Goal: Task Accomplishment & Management: Complete application form

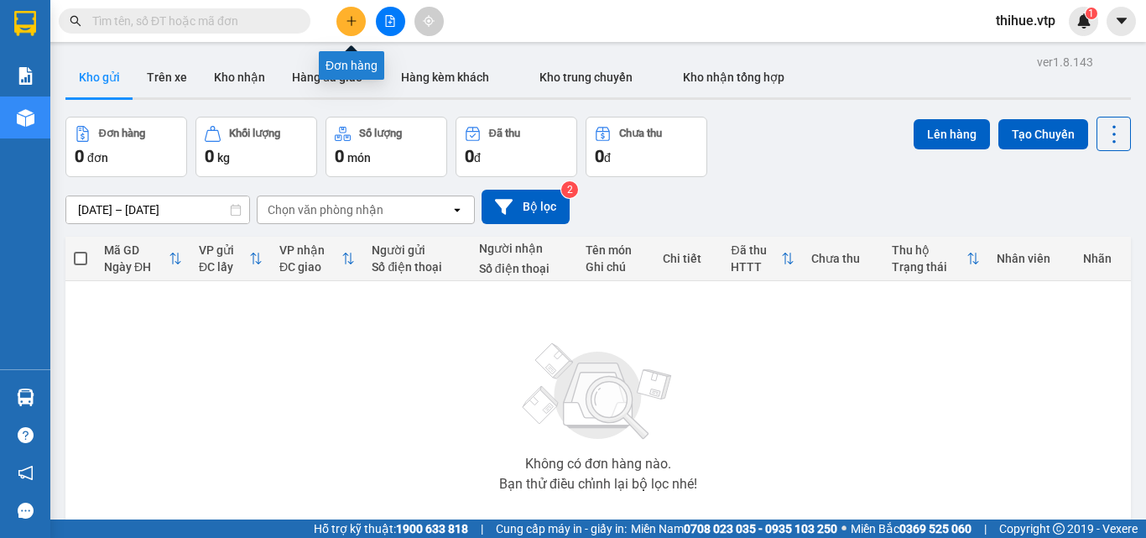
click at [351, 26] on icon "plus" at bounding box center [352, 21] width 12 height 12
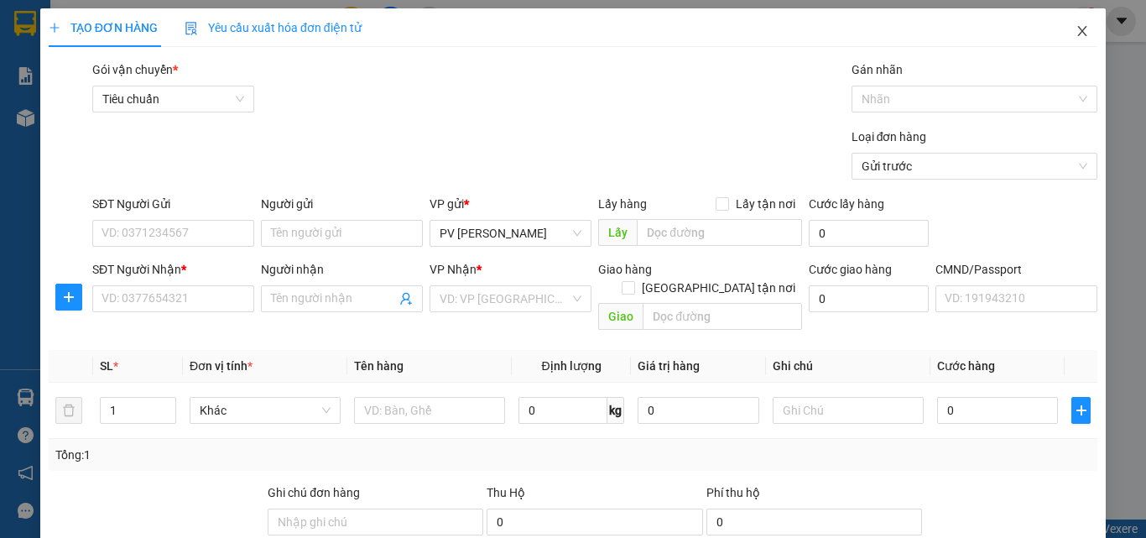
click at [1075, 33] on icon "close" at bounding box center [1081, 30] width 13 height 13
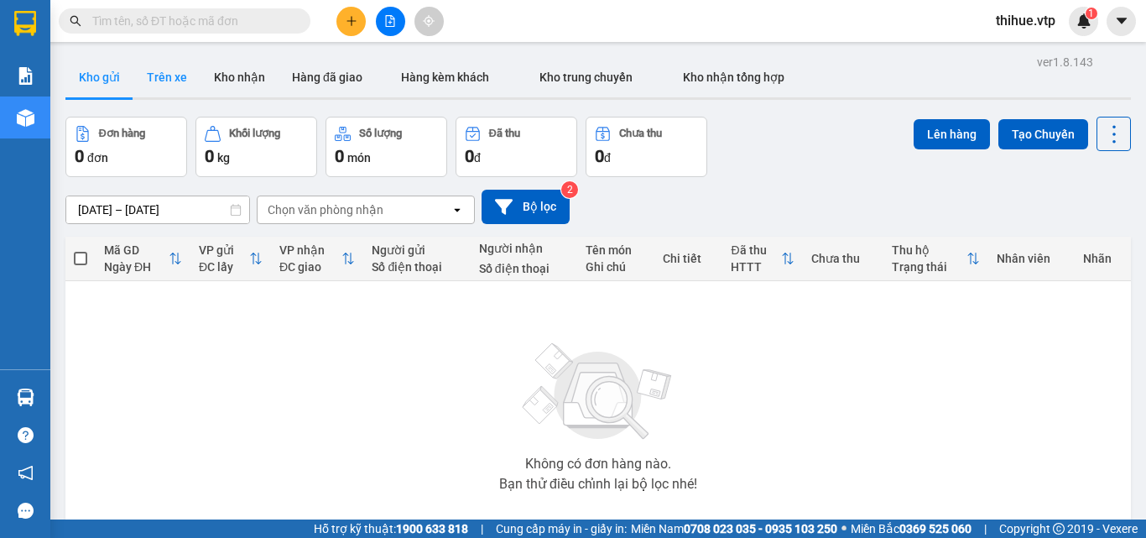
click at [179, 84] on button "Trên xe" at bounding box center [166, 77] width 67 height 40
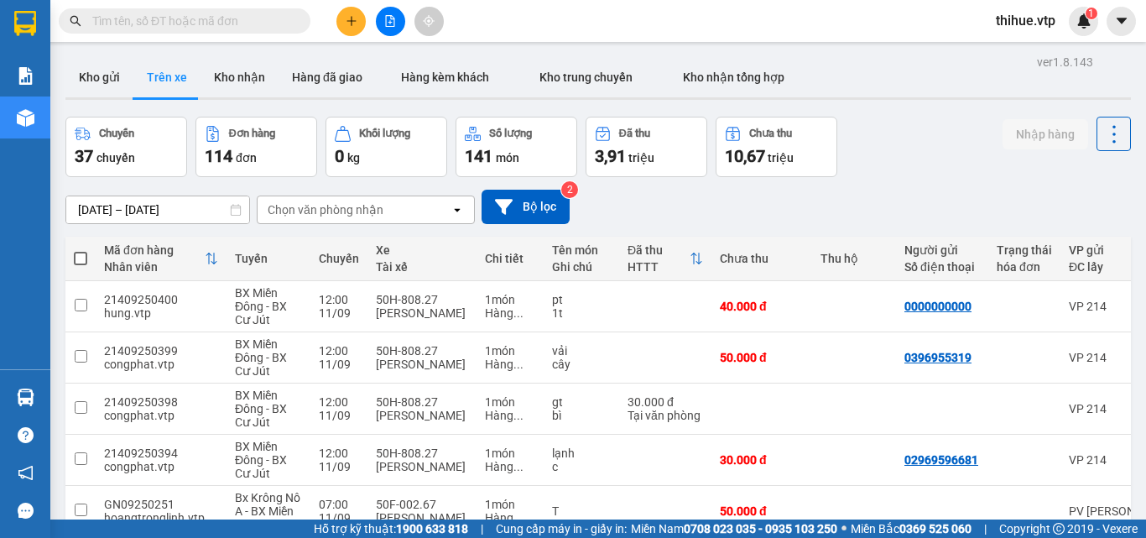
click at [217, 18] on input "text" at bounding box center [191, 21] width 198 height 18
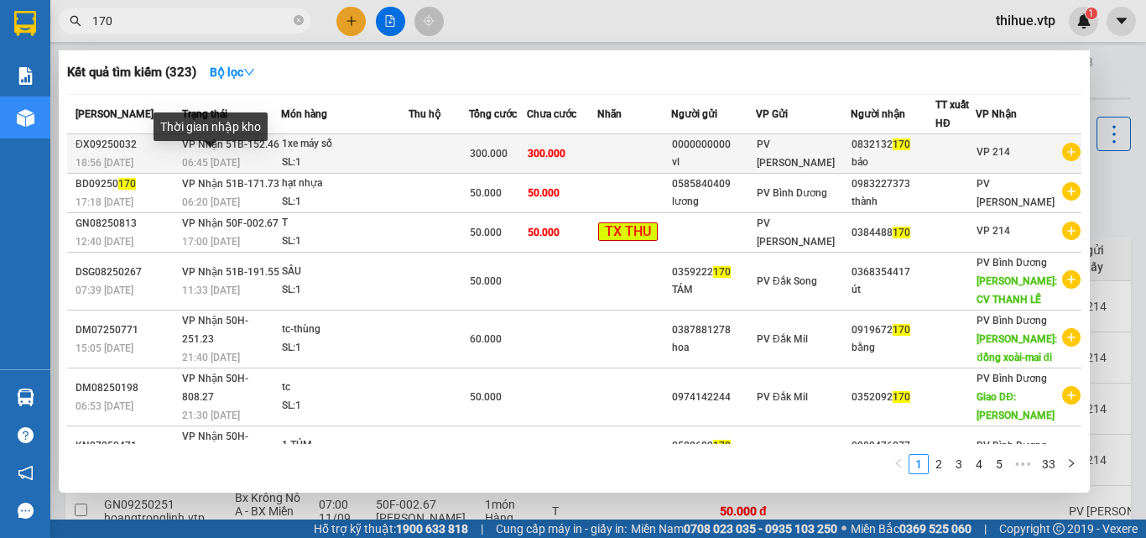
type input "170"
click at [195, 162] on span "06:45 [DATE]" at bounding box center [211, 163] width 58 height 12
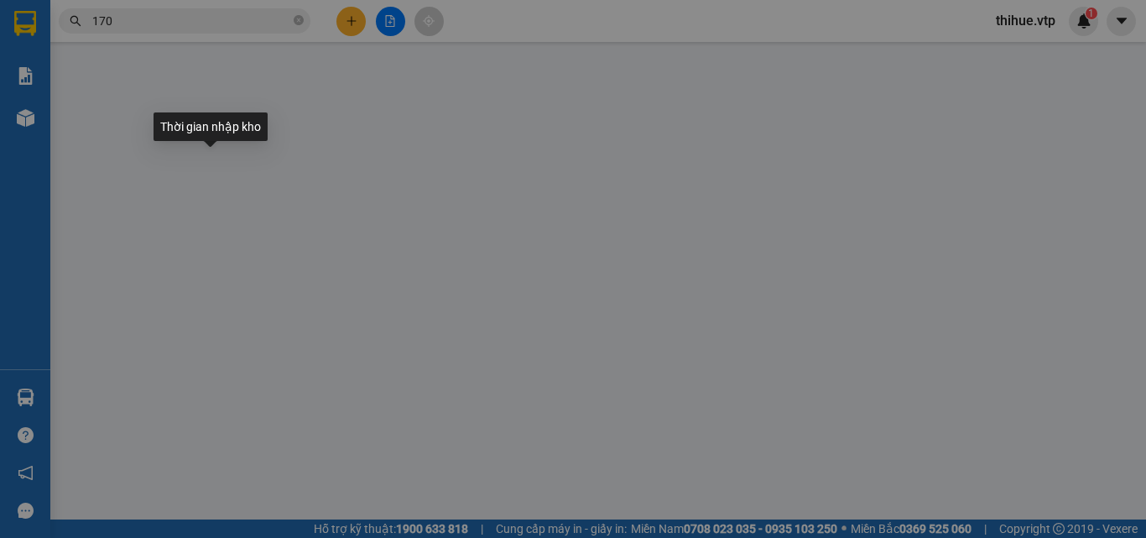
type input "0000000000"
type input "vl"
type input "0832132170"
type input "bảo"
type input "300.000"
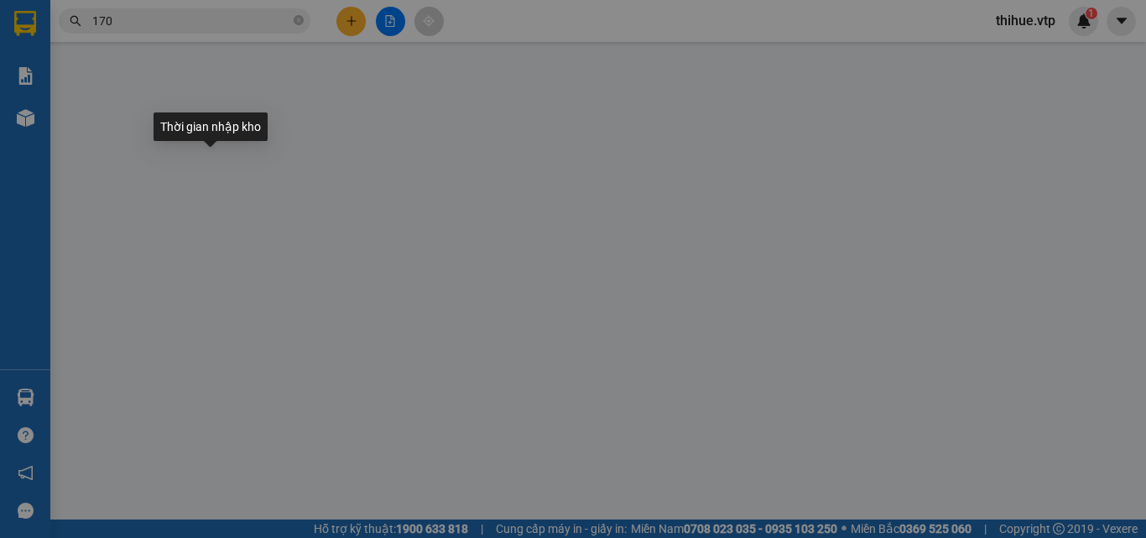
type input "300.000"
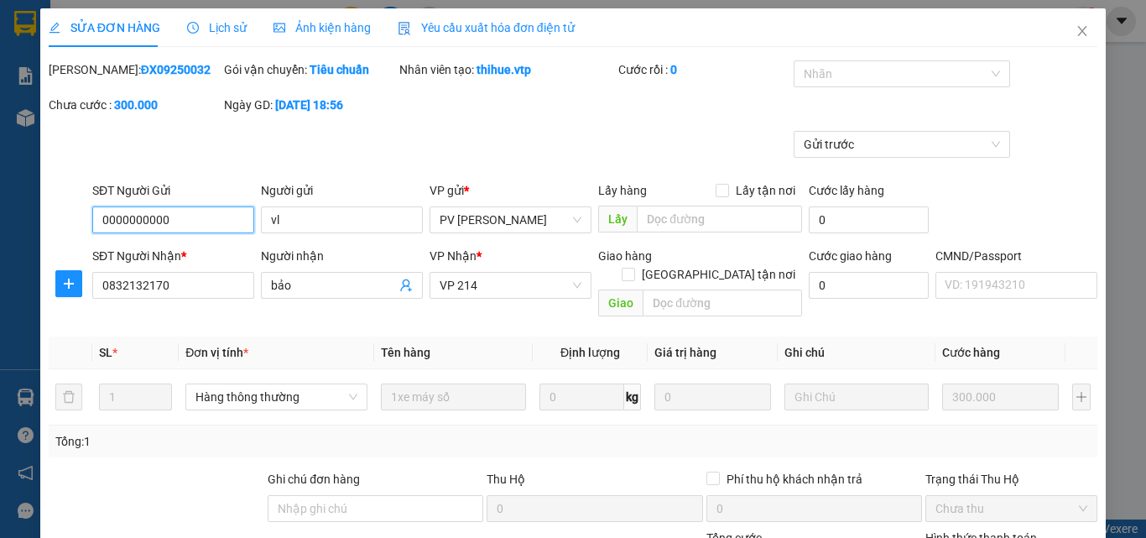
type input "15.000"
click at [1078, 34] on icon "close" at bounding box center [1082, 31] width 9 height 10
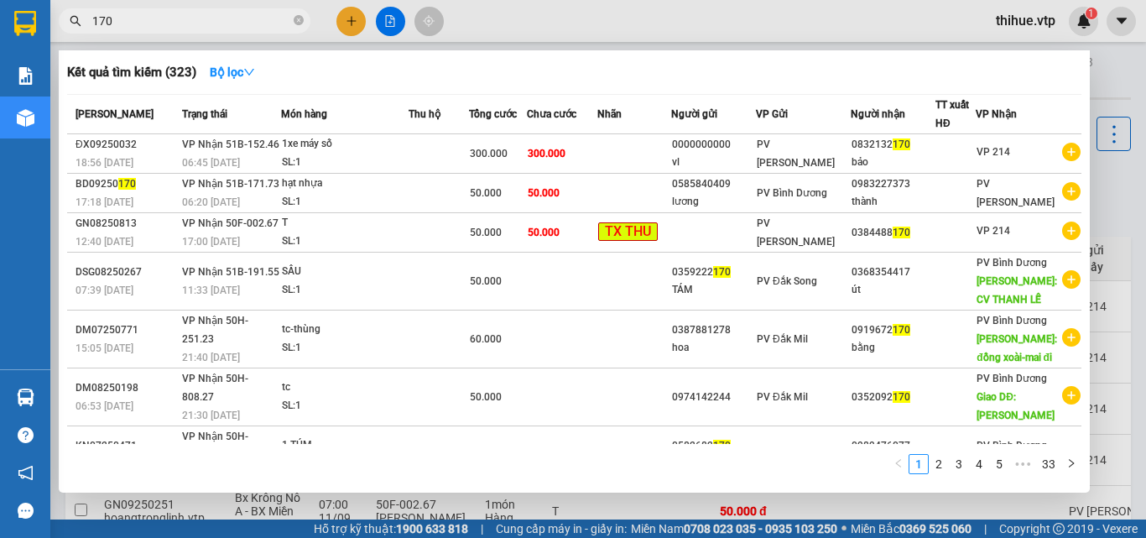
click at [179, 22] on input "170" at bounding box center [191, 21] width 198 height 18
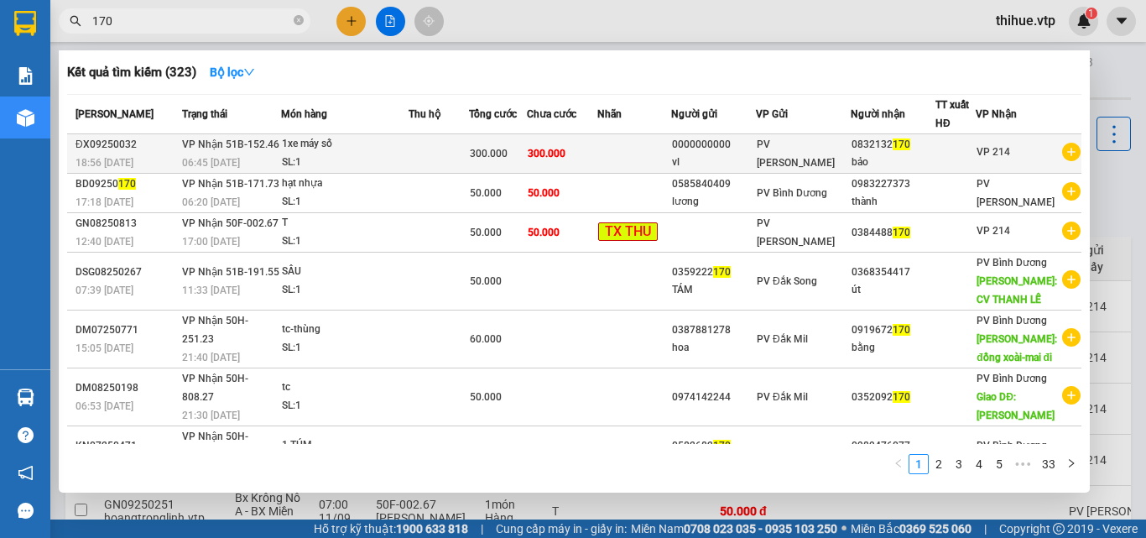
click at [164, 158] on div "18:56 [DATE]" at bounding box center [125, 162] width 101 height 18
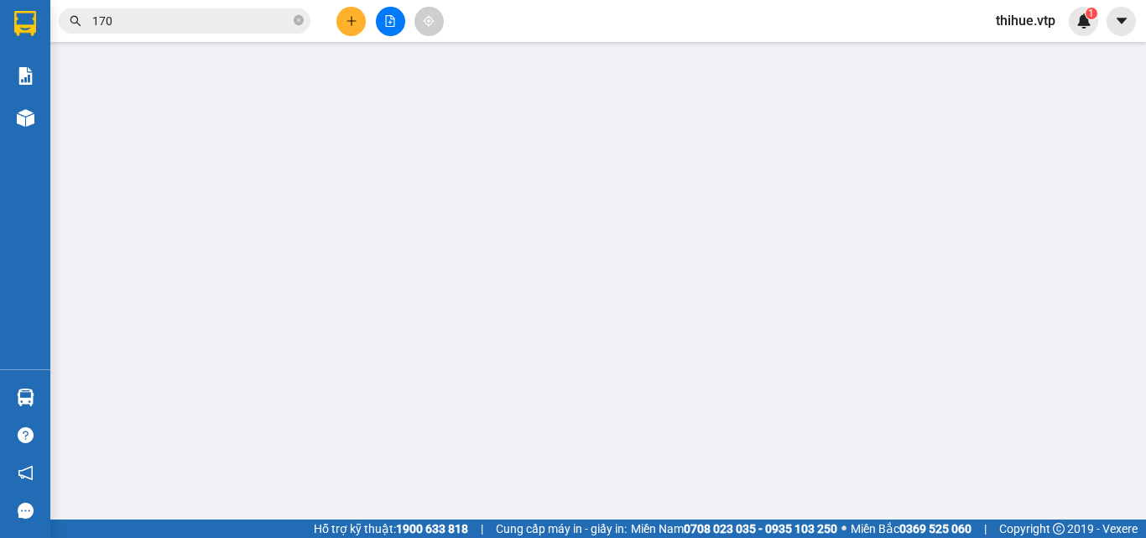
type input "0000000000"
type input "vl"
type input "0832132170"
type input "bảo"
type input "300.000"
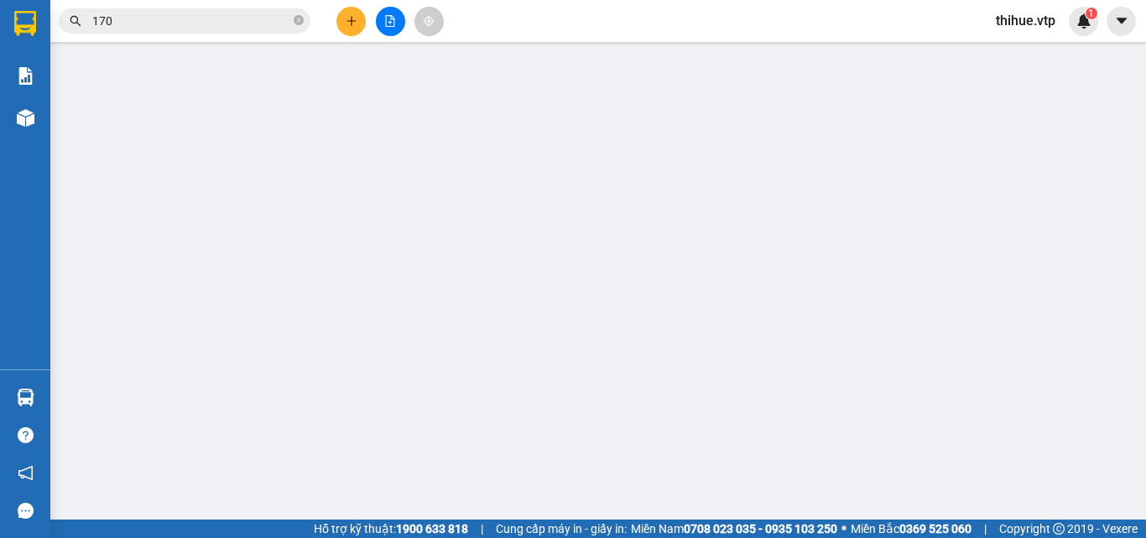
type input "300.000"
type input "15.000"
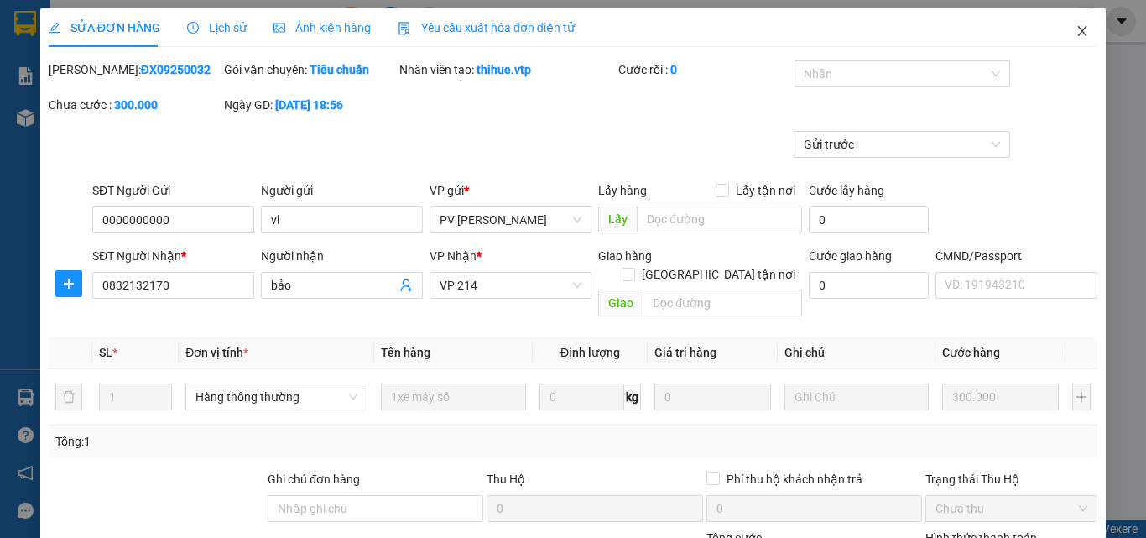
click at [1075, 29] on icon "close" at bounding box center [1081, 30] width 13 height 13
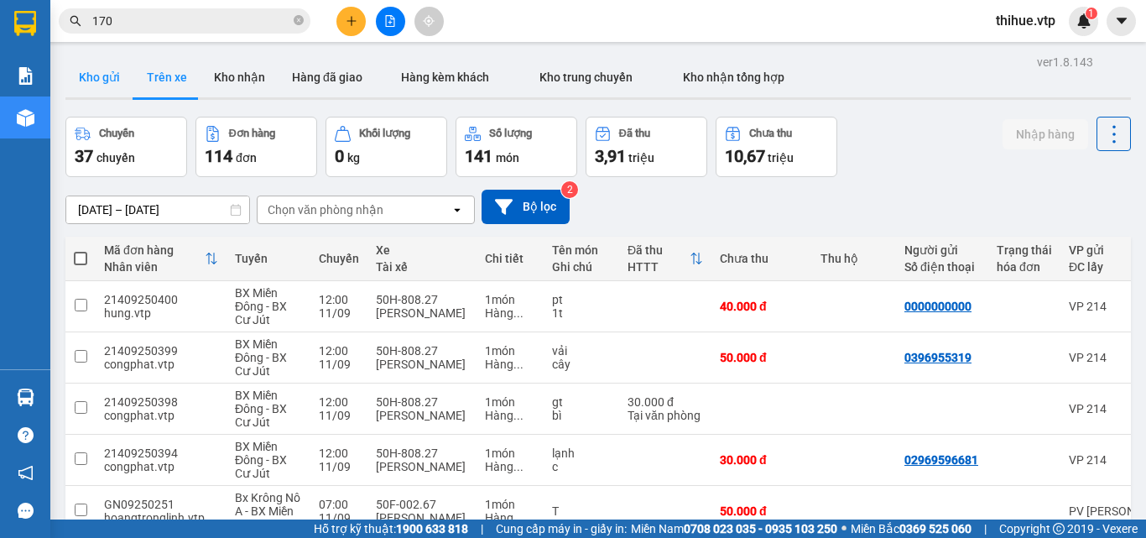
click at [95, 86] on button "Kho gửi" at bounding box center [99, 77] width 68 height 40
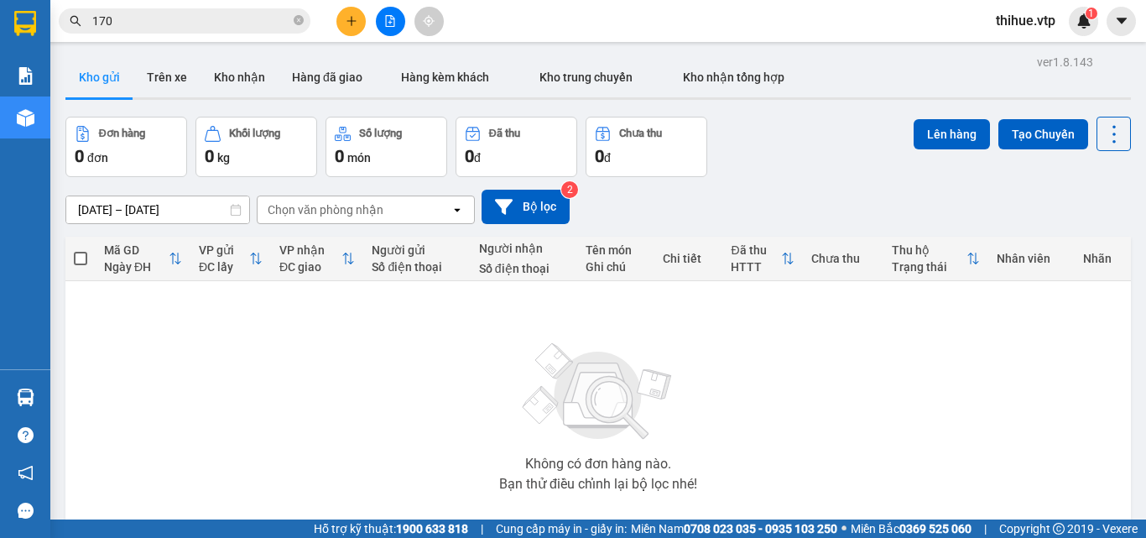
click at [151, 14] on input "170" at bounding box center [191, 21] width 198 height 18
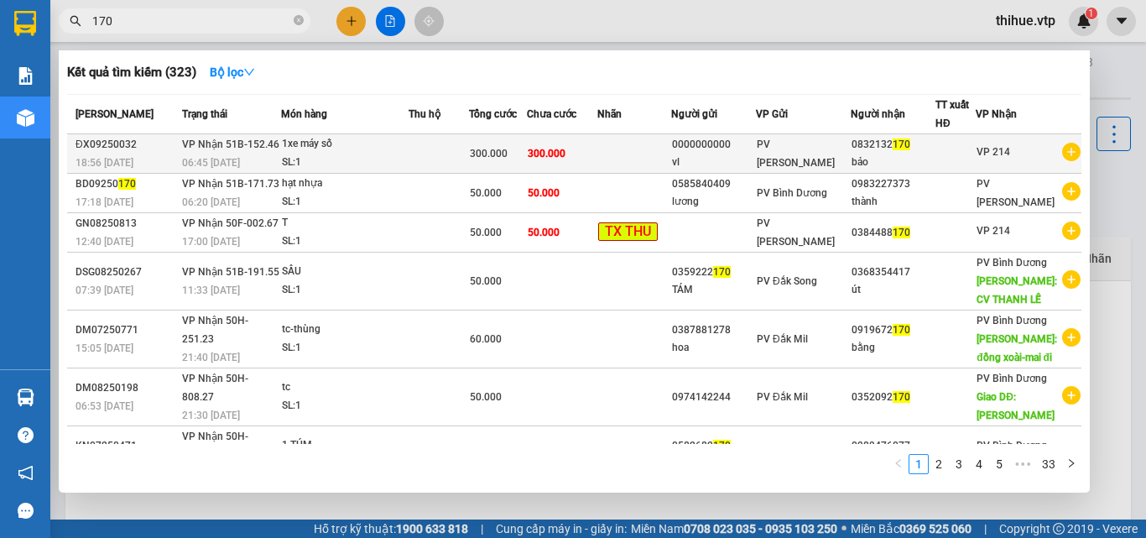
click at [291, 150] on div "1xe máy số" at bounding box center [345, 144] width 126 height 18
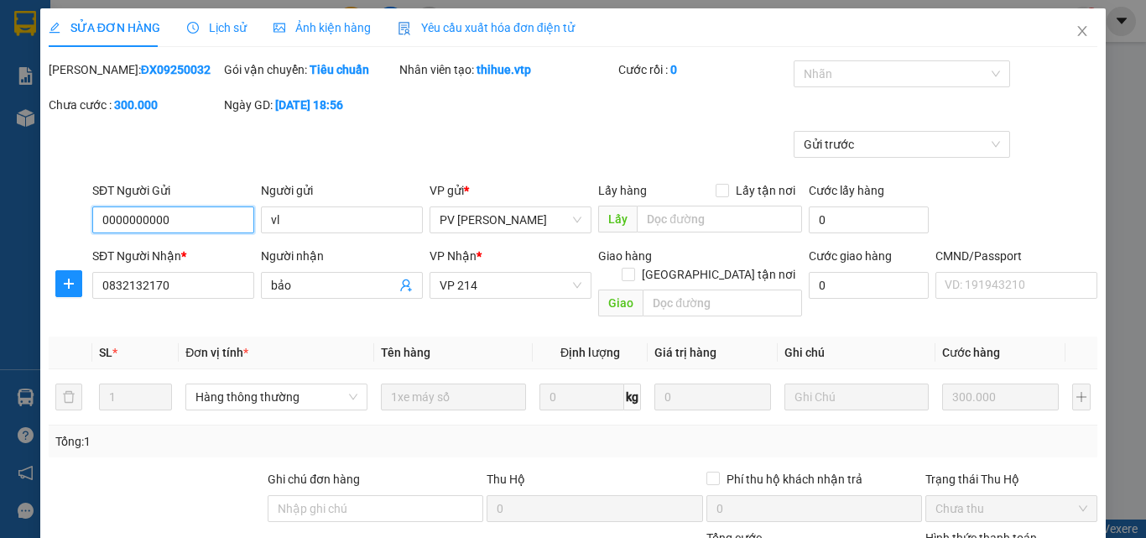
type input "15.000"
click at [1075, 36] on icon "close" at bounding box center [1081, 30] width 13 height 13
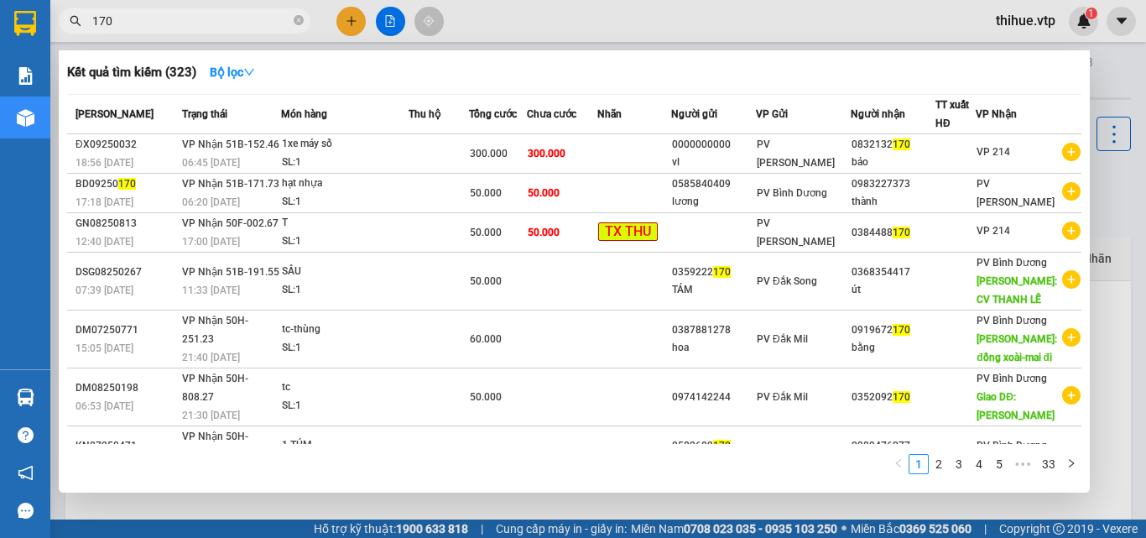
click at [132, 15] on input "170" at bounding box center [191, 21] width 198 height 18
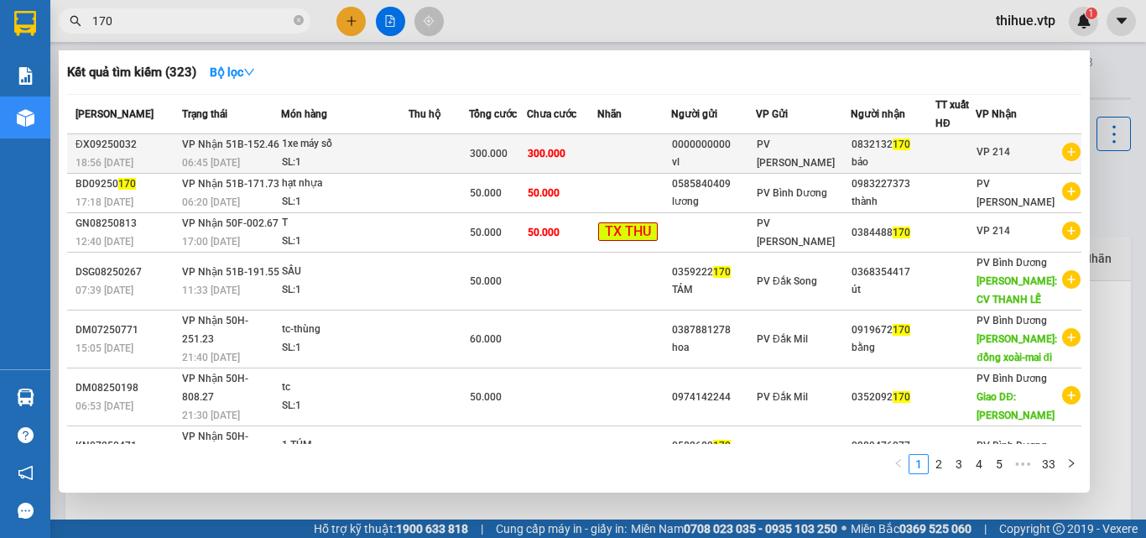
click at [1066, 161] on icon "plus-circle" at bounding box center [1071, 152] width 18 height 18
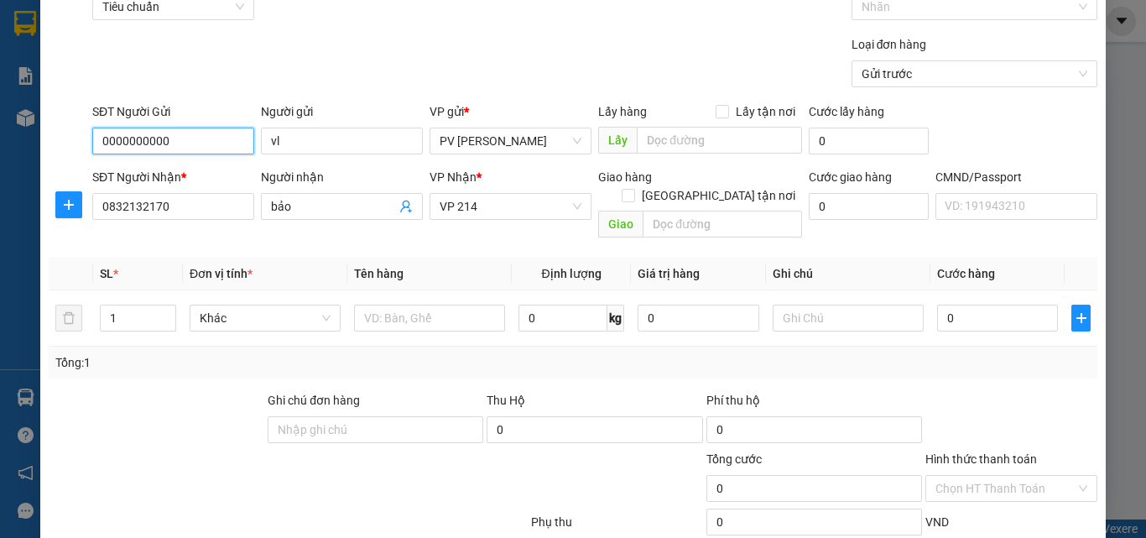
scroll to position [252, 0]
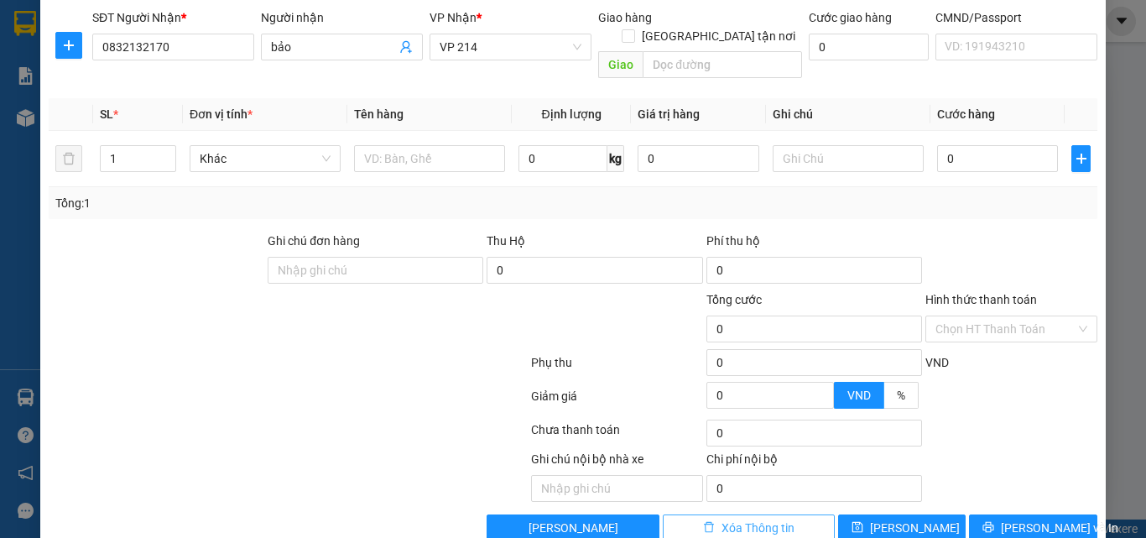
click at [763, 518] on span "Xóa Thông tin" at bounding box center [757, 527] width 73 height 18
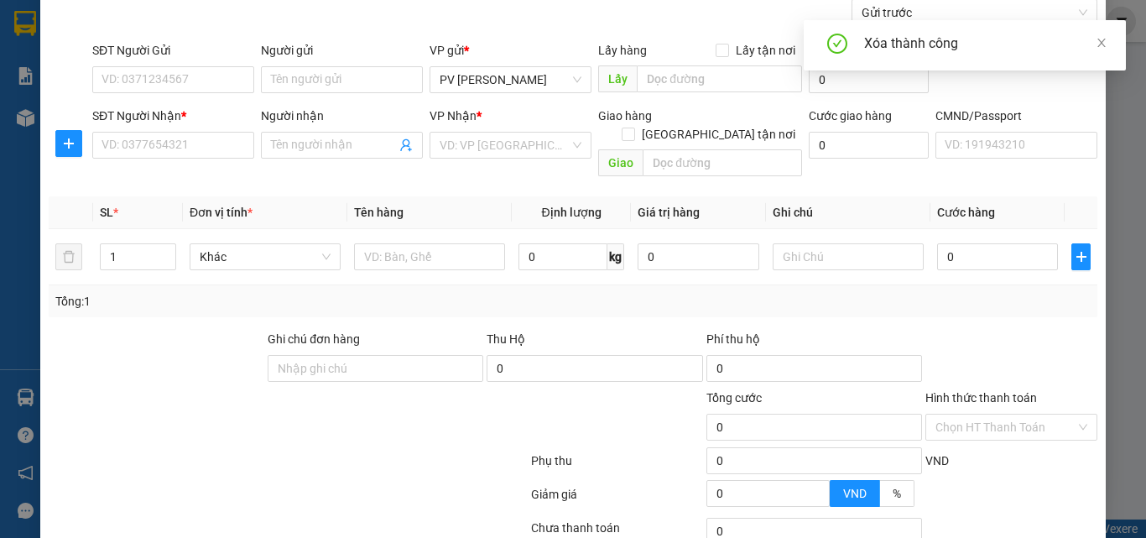
scroll to position [0, 0]
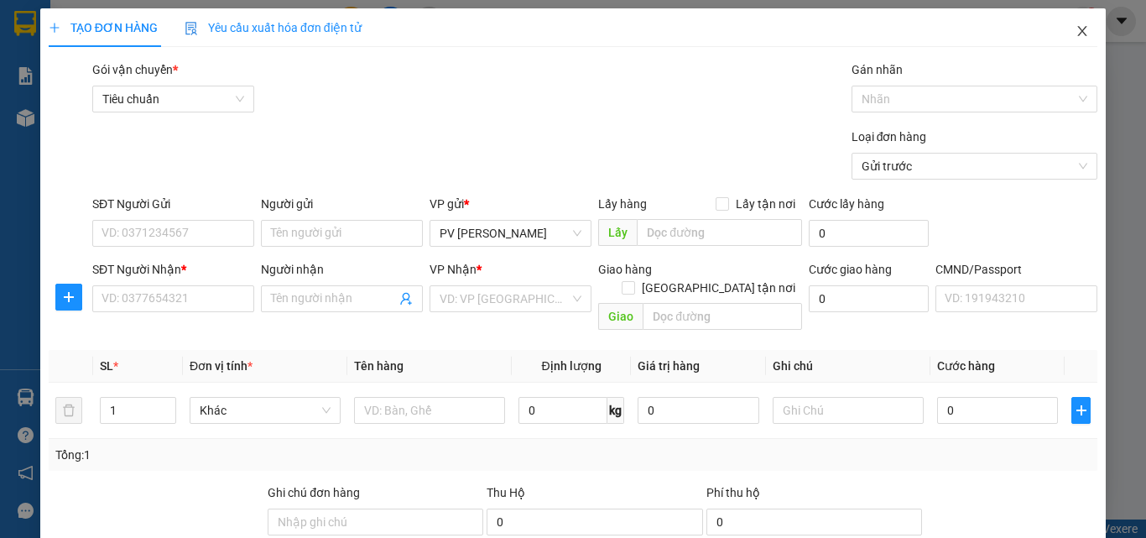
click at [1075, 30] on icon "close" at bounding box center [1081, 30] width 13 height 13
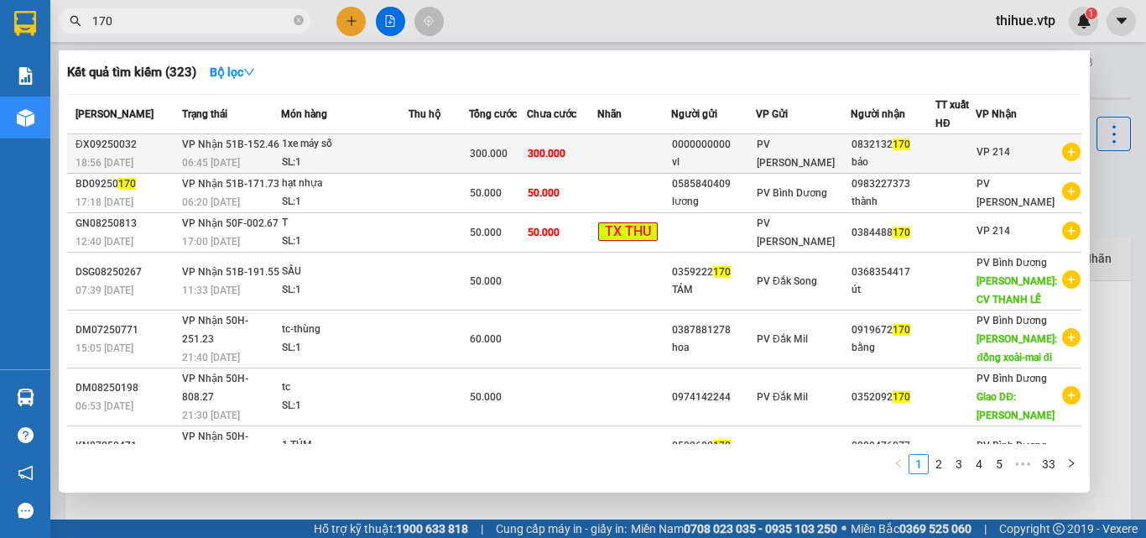
click at [597, 153] on td "300.000" at bounding box center [562, 153] width 70 height 39
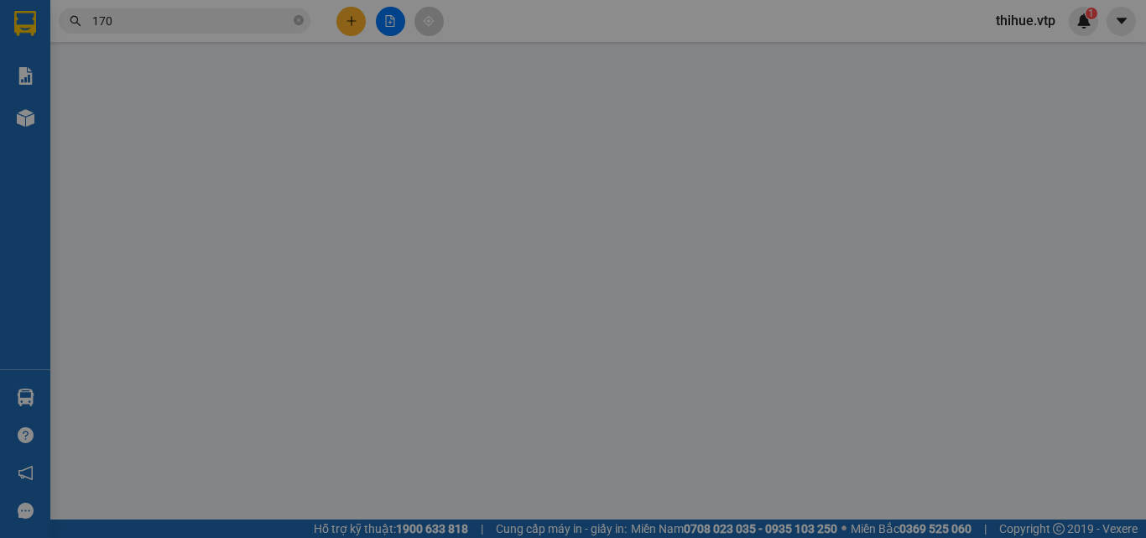
type input "0000000000"
type input "vl"
type input "0832132170"
type input "bảo"
type input "300.000"
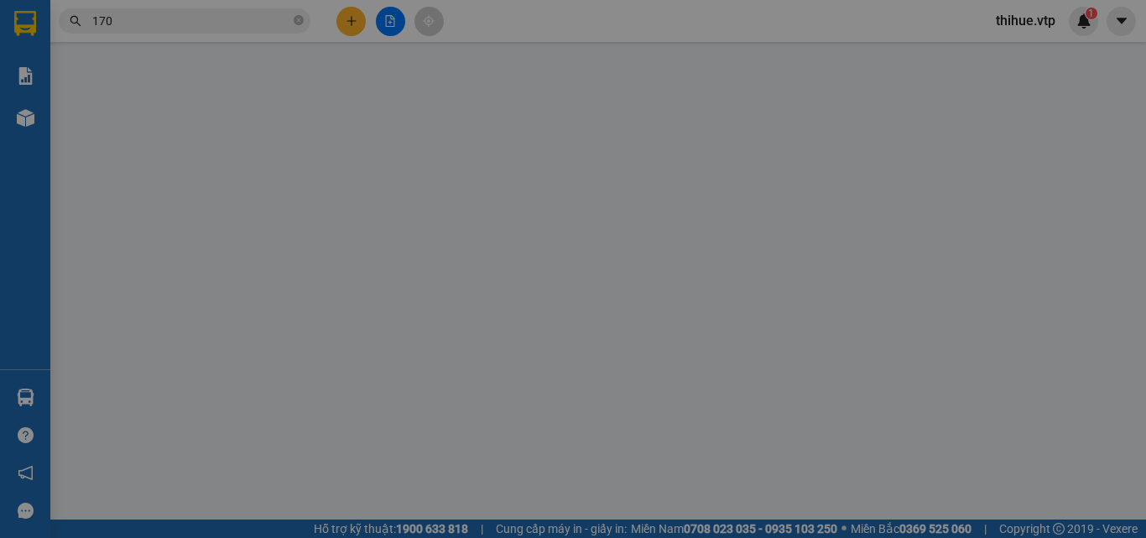
type input "300.000"
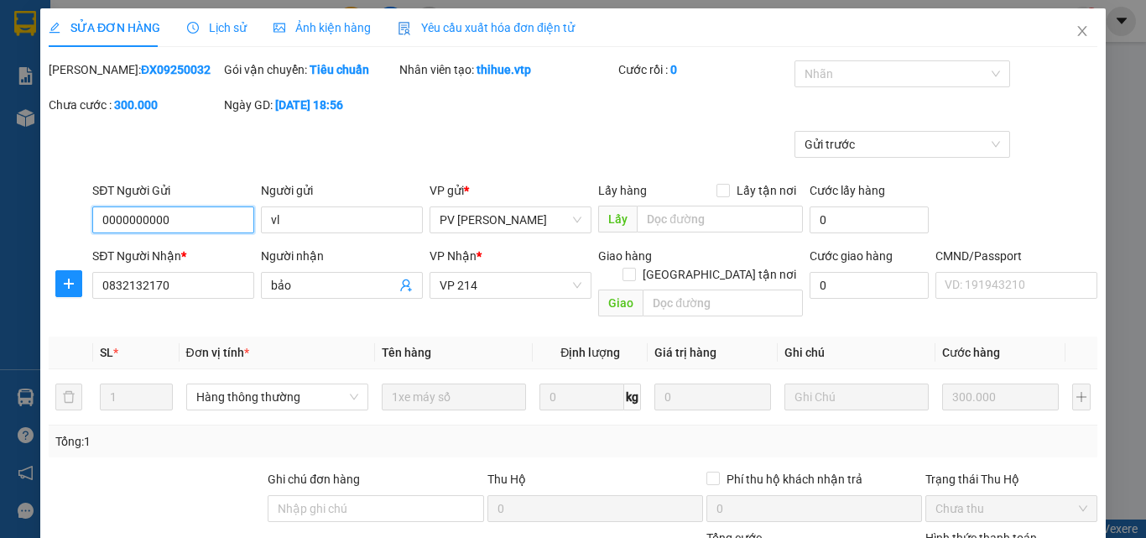
type input "15.000"
click at [1075, 30] on icon "close" at bounding box center [1081, 30] width 13 height 13
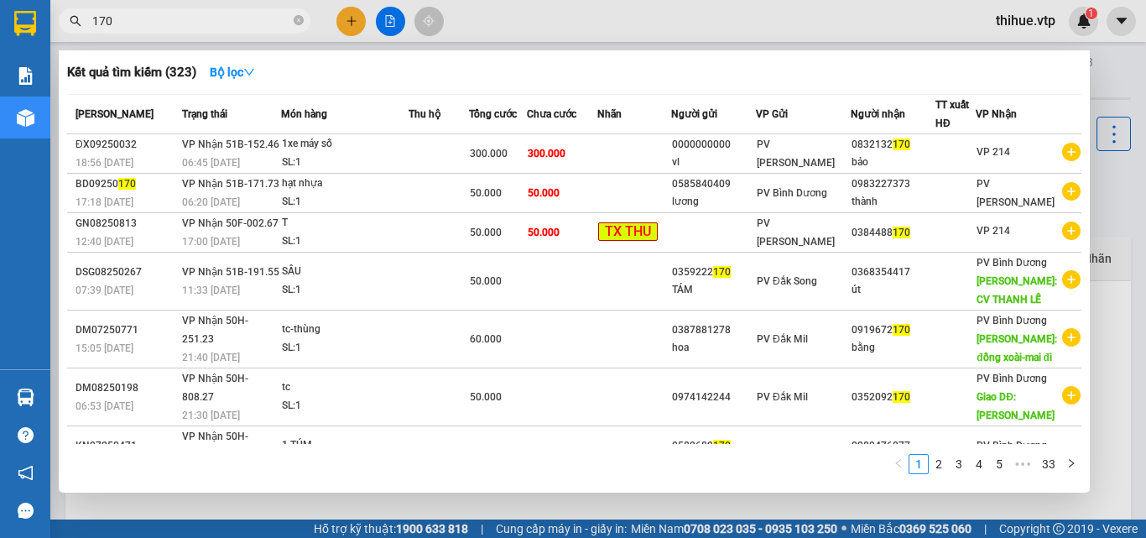
click at [190, 12] on input "170" at bounding box center [191, 21] width 198 height 18
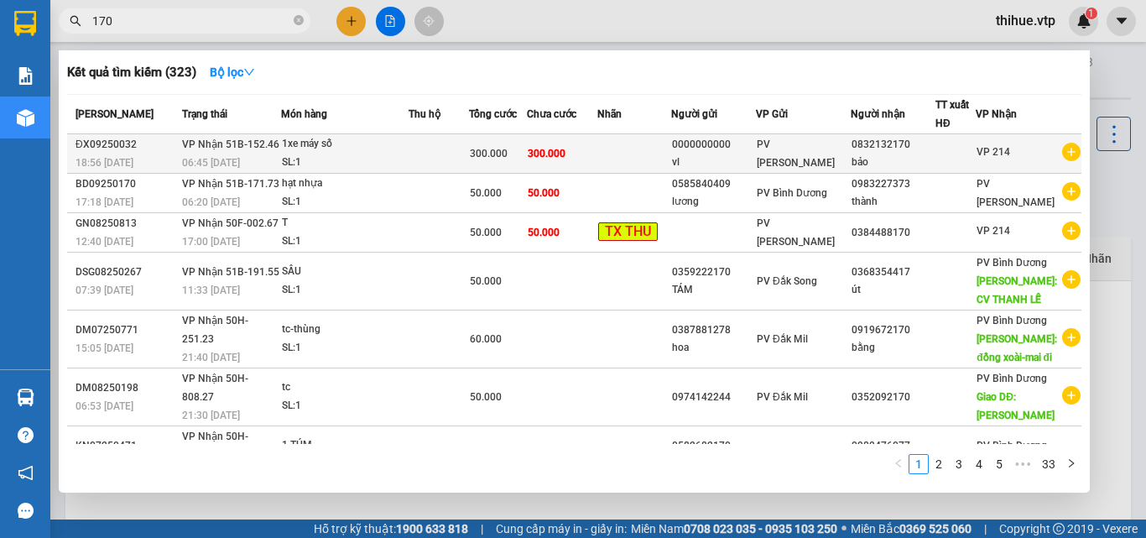
type input "170"
click at [110, 157] on span "18:56 [DATE]" at bounding box center [104, 163] width 58 height 12
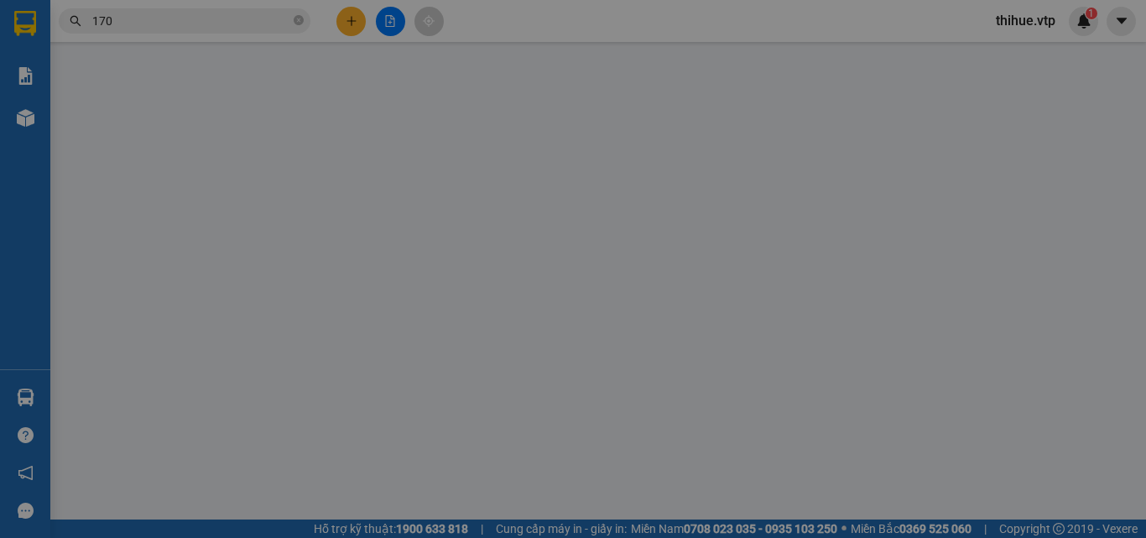
type input "0000000000"
type input "vl"
type input "0832132170"
type input "bảo"
type input "300.000"
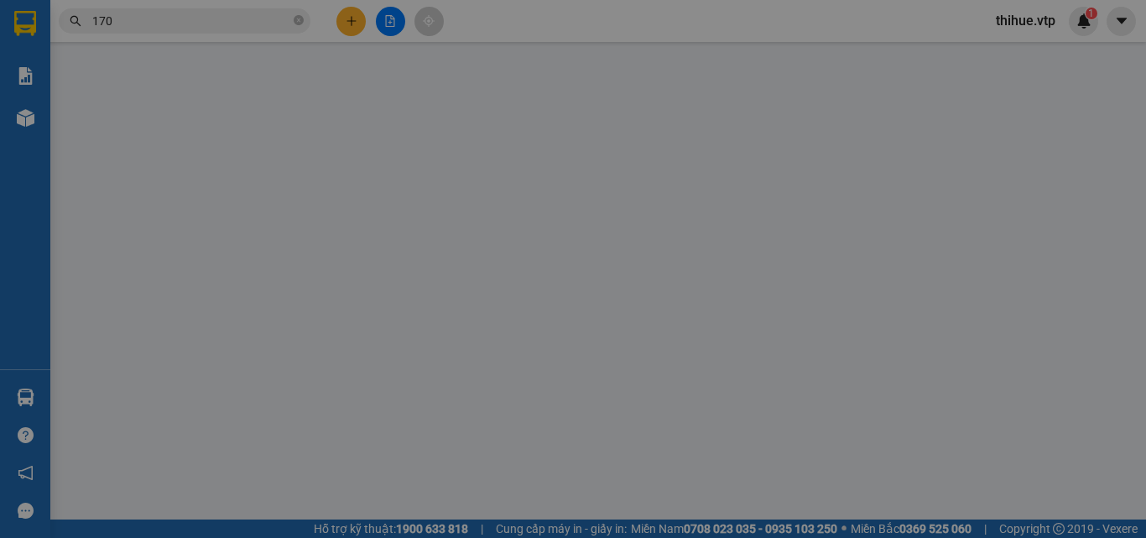
type input "300.000"
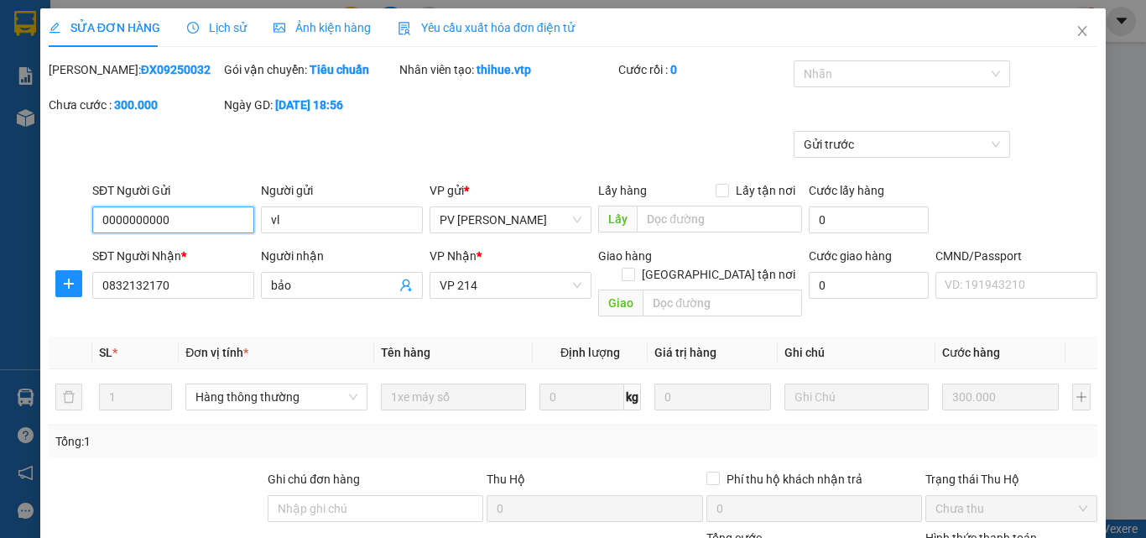
type input "15.000"
click at [1075, 28] on icon "close" at bounding box center [1081, 30] width 13 height 13
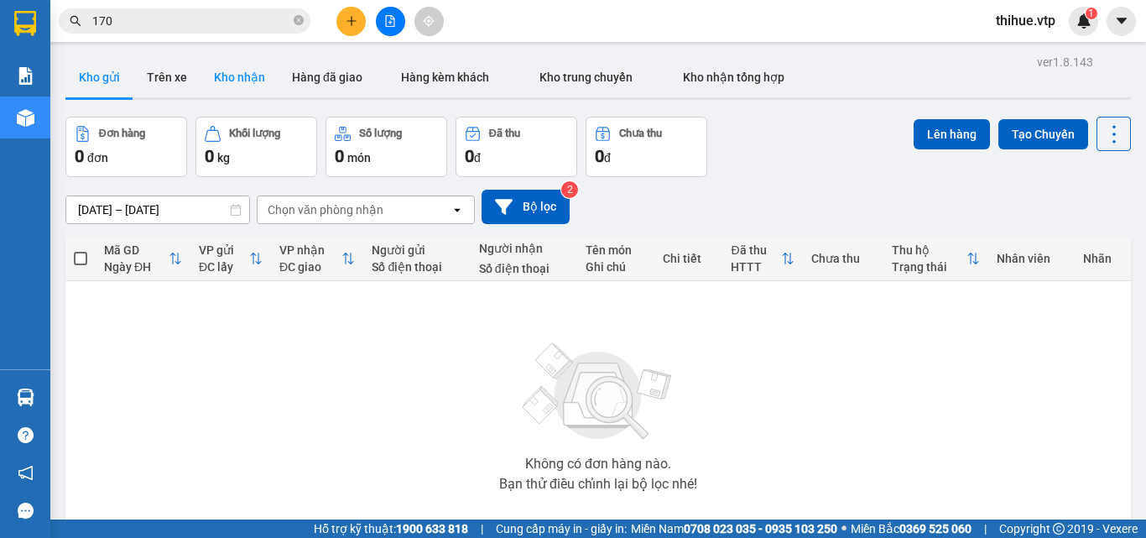
click at [247, 83] on button "Kho nhận" at bounding box center [239, 77] width 78 height 40
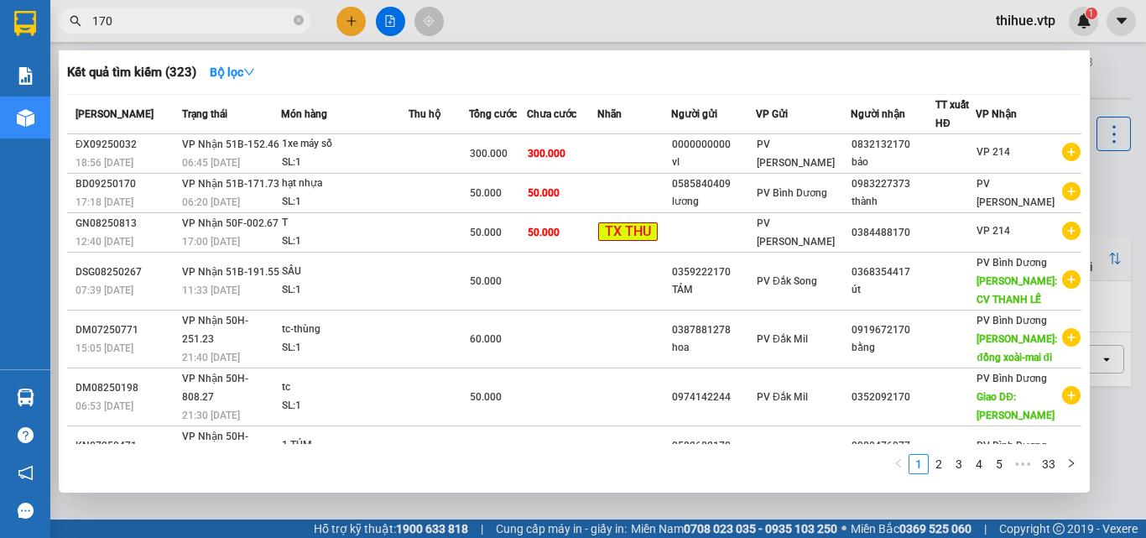
click at [192, 22] on input "170" at bounding box center [191, 21] width 198 height 18
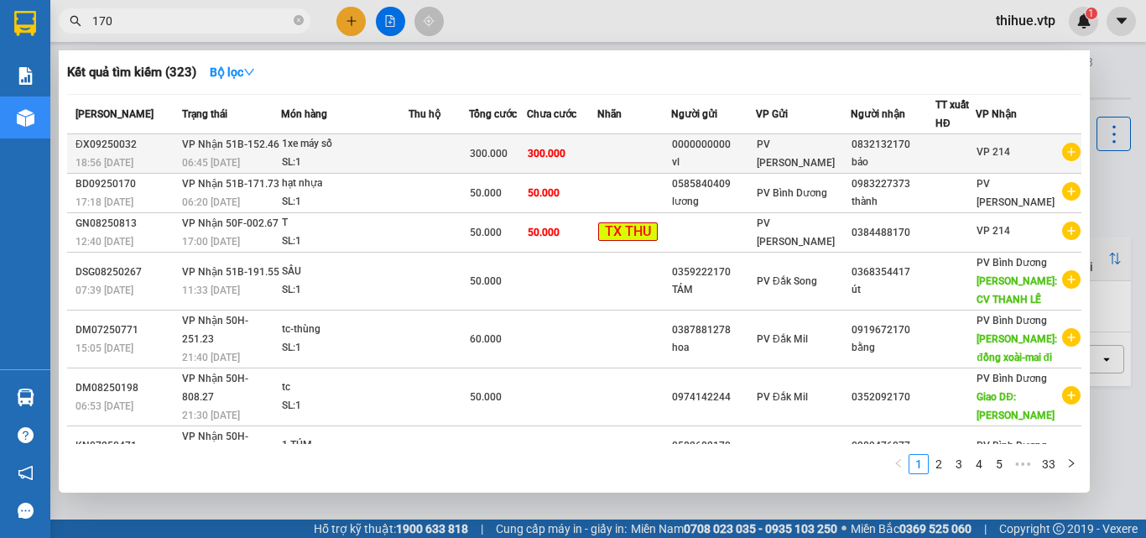
click at [202, 146] on span "VP Nhận 51B-152.46" at bounding box center [230, 144] width 97 height 12
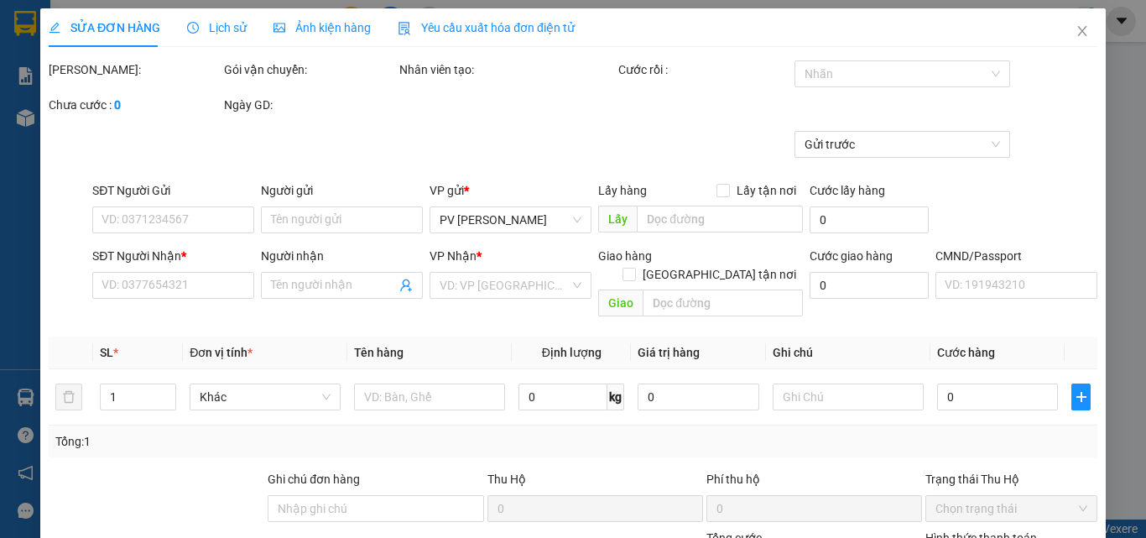
type input "0000000000"
type input "vl"
type input "0832132170"
type input "bảo"
type input "300.000"
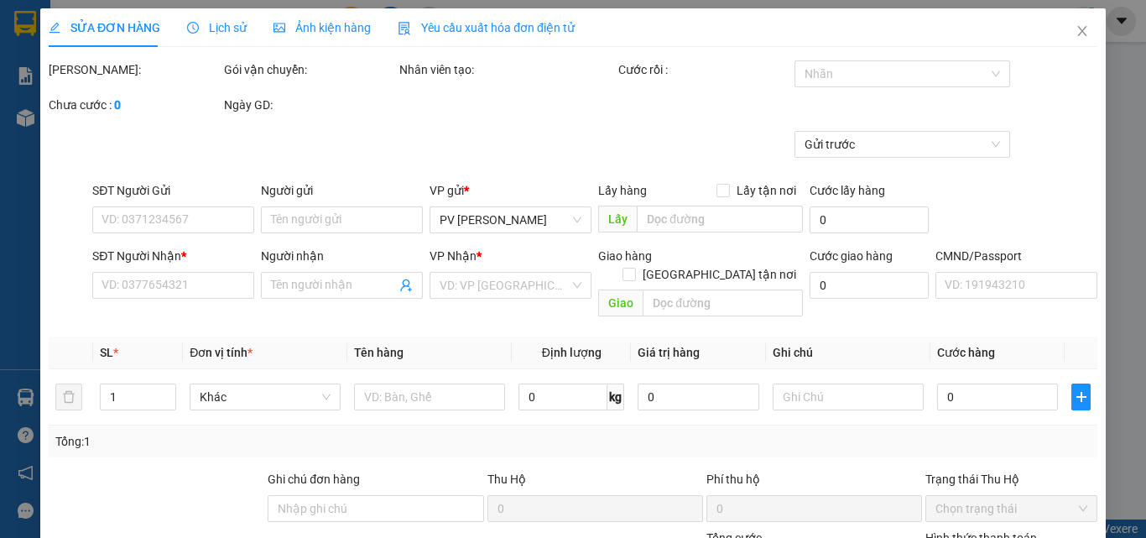
type input "300.000"
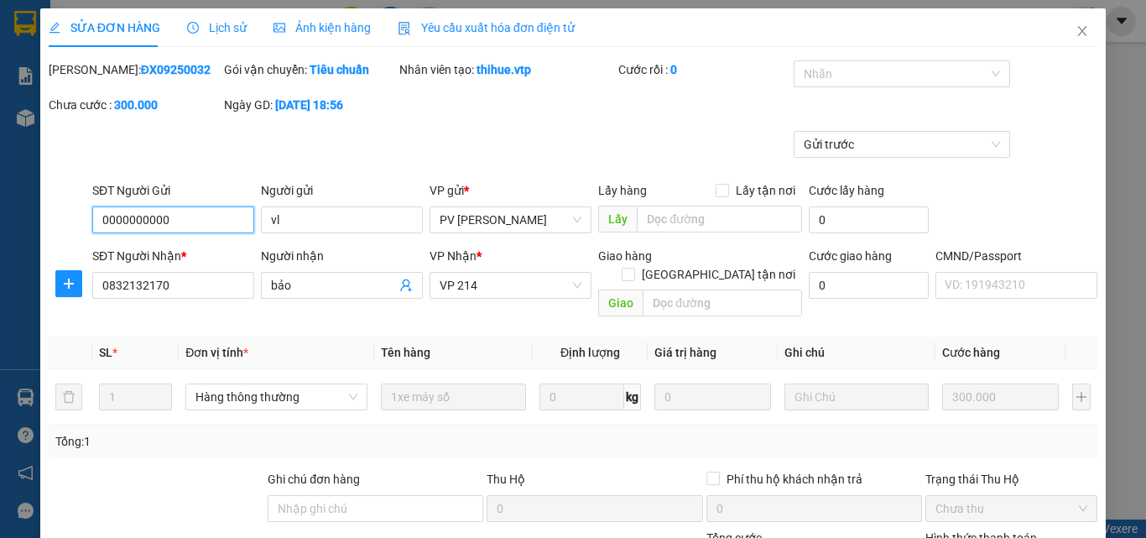
type input "15.000"
click at [1075, 36] on icon "close" at bounding box center [1081, 30] width 13 height 13
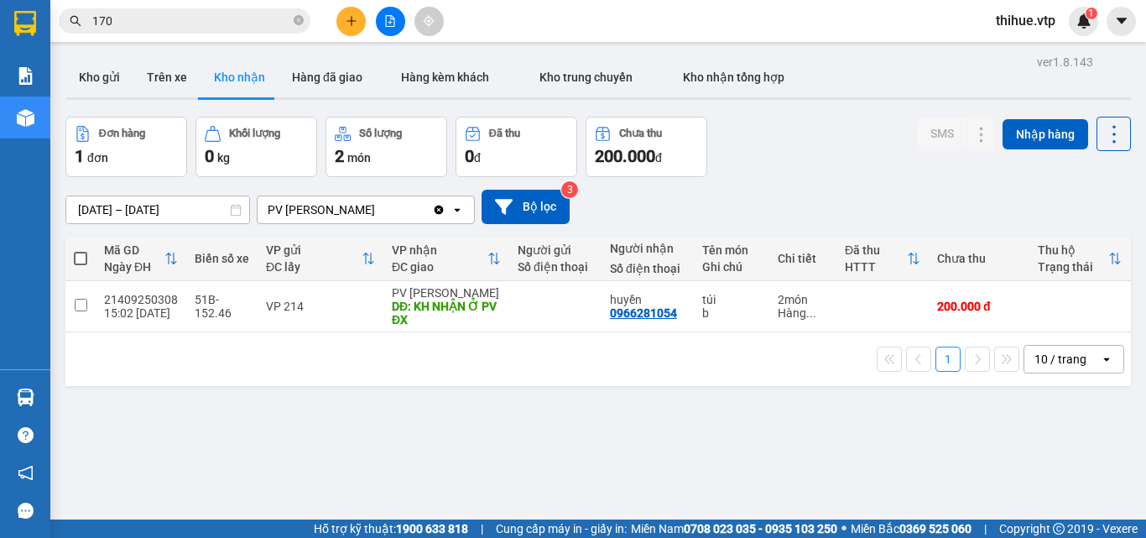
click at [410, 141] on div "Số lượng" at bounding box center [386, 134] width 103 height 16
click at [728, 78] on span "Kho nhận tổng hợp" at bounding box center [733, 76] width 101 height 13
type input "[DATE] – [DATE]"
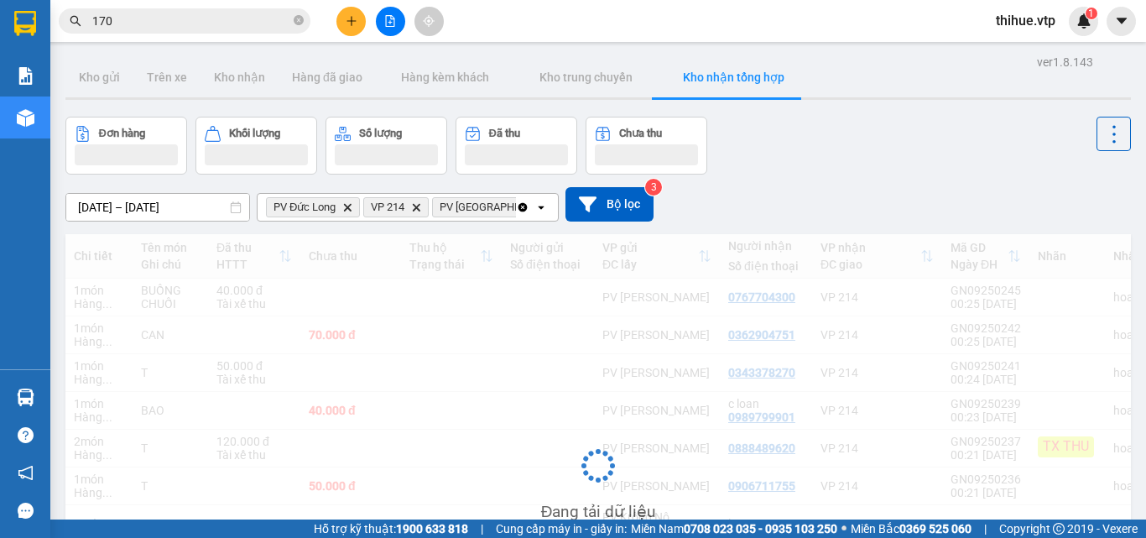
click at [214, 13] on input "170" at bounding box center [191, 21] width 198 height 18
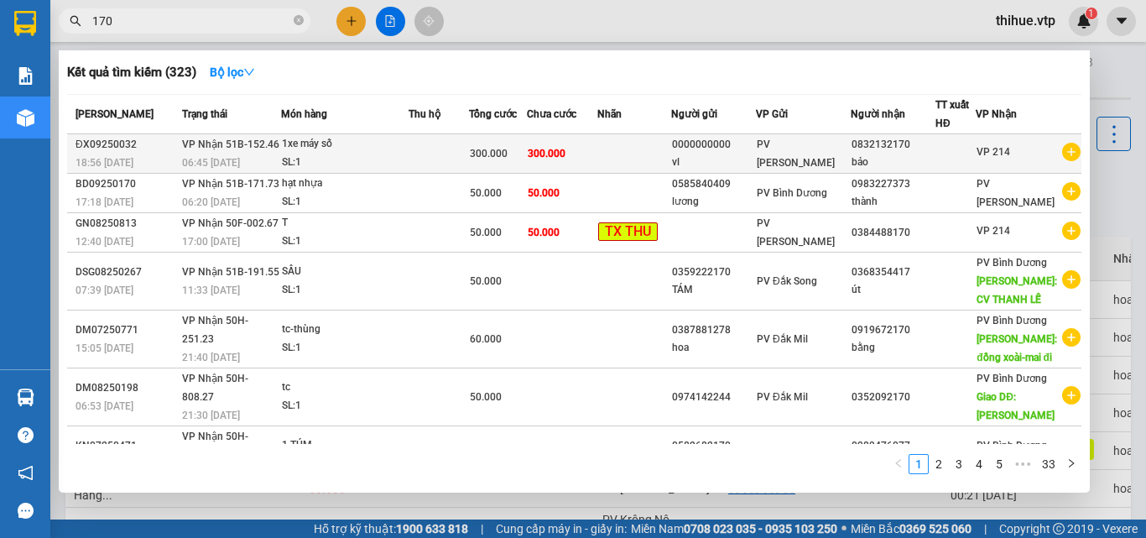
click at [258, 152] on td "VP Nhận 51B-152.46 06:45 [DATE]" at bounding box center [229, 153] width 103 height 39
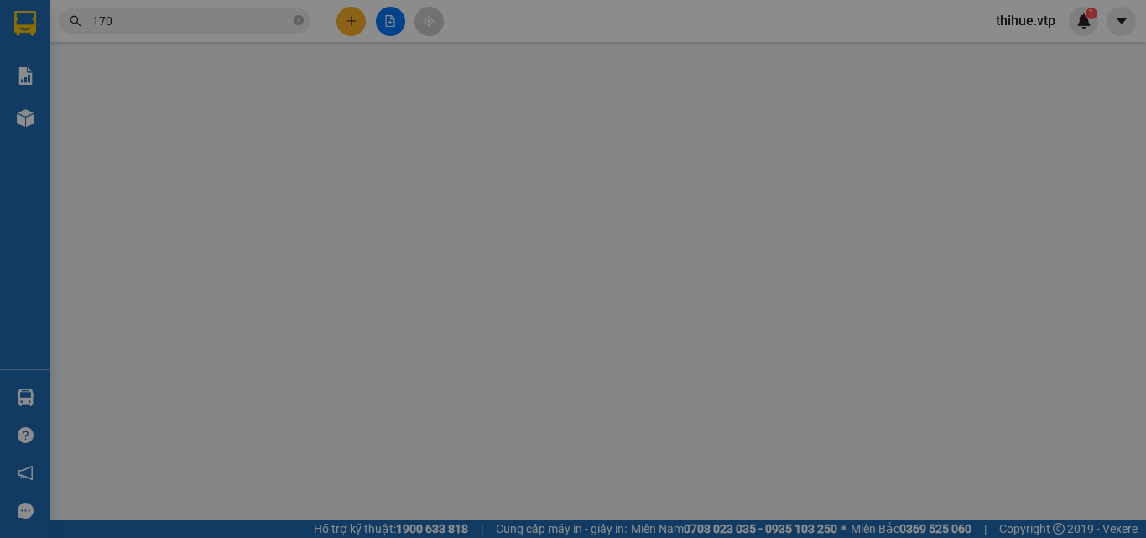
type input "0000000000"
type input "vl"
type input "0832132170"
type input "bảo"
type input "300.000"
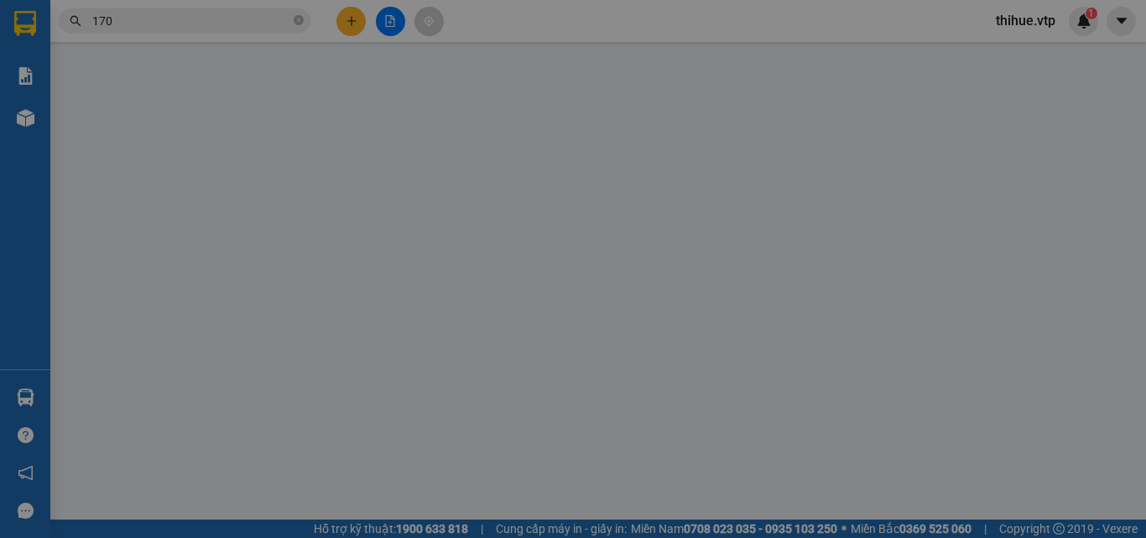
type input "300.000"
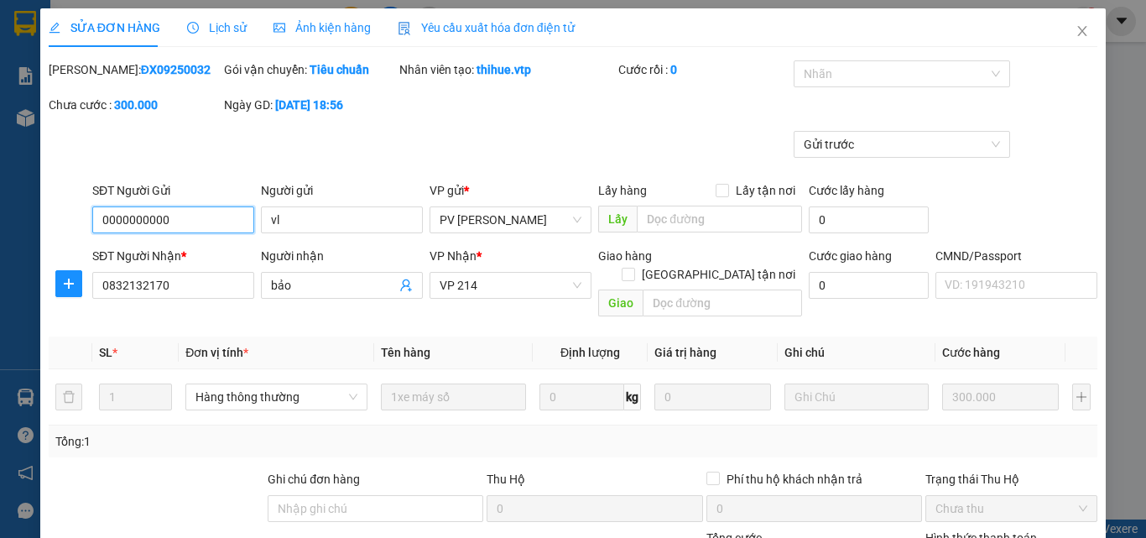
type input "15.000"
click at [1059, 41] on span "Close" at bounding box center [1081, 31] width 47 height 47
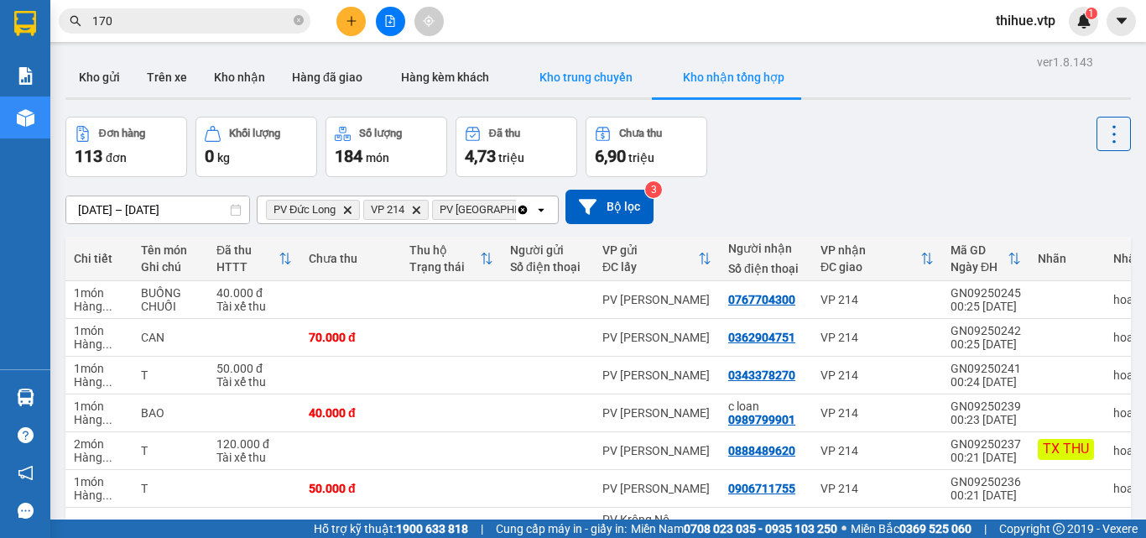
click at [547, 86] on button "Kho trung chuyển" at bounding box center [585, 77] width 143 height 40
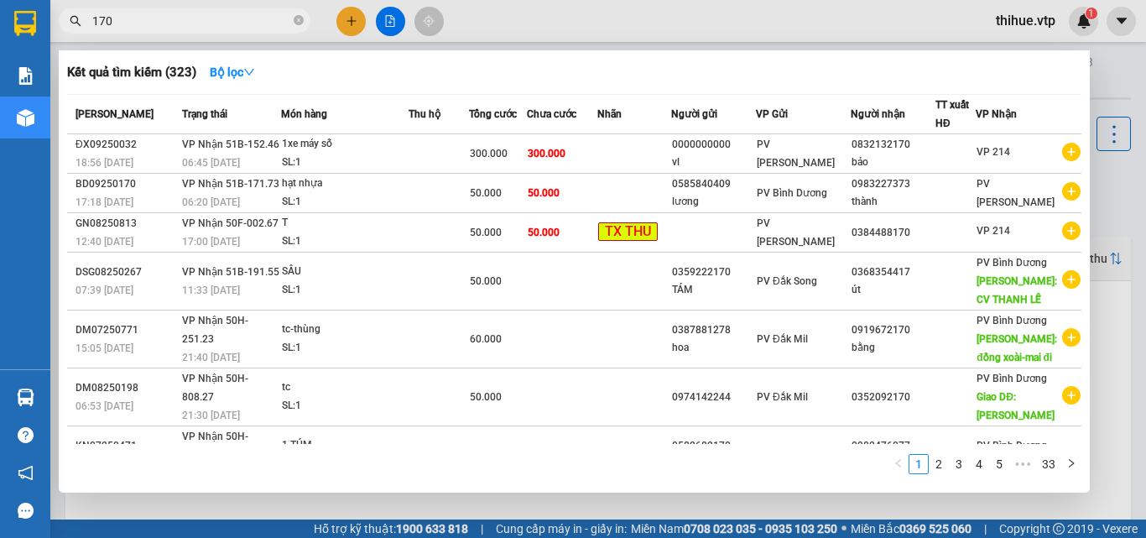
click at [213, 21] on input "170" at bounding box center [191, 21] width 198 height 18
click at [293, 26] on span "170" at bounding box center [185, 20] width 252 height 25
click at [304, 21] on span "170" at bounding box center [185, 20] width 252 height 25
click at [297, 25] on icon "close-circle" at bounding box center [299, 20] width 10 height 10
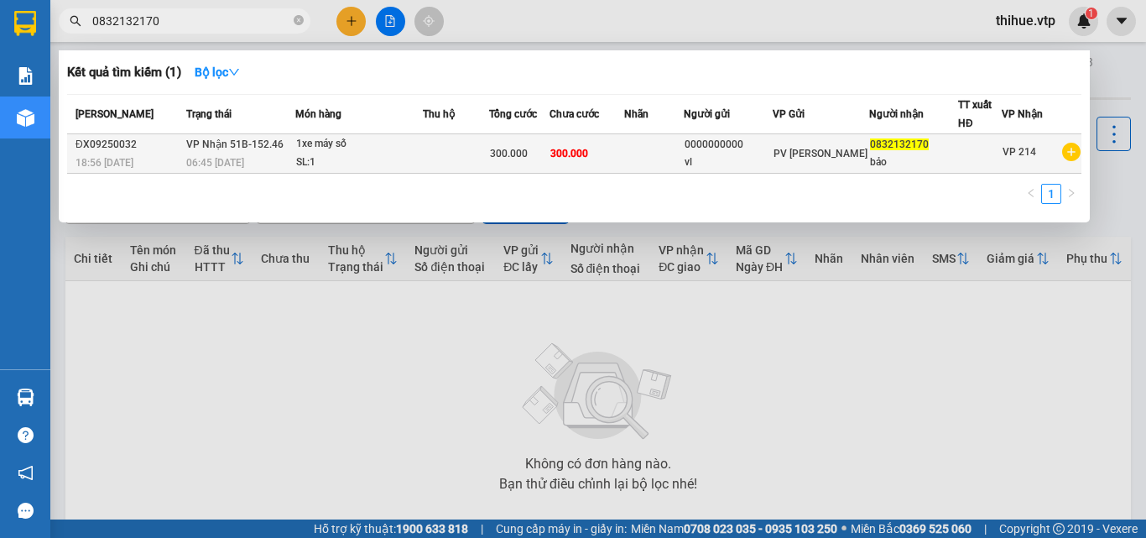
type input "0832132170"
click at [359, 168] on div "SL: 1" at bounding box center [359, 162] width 126 height 18
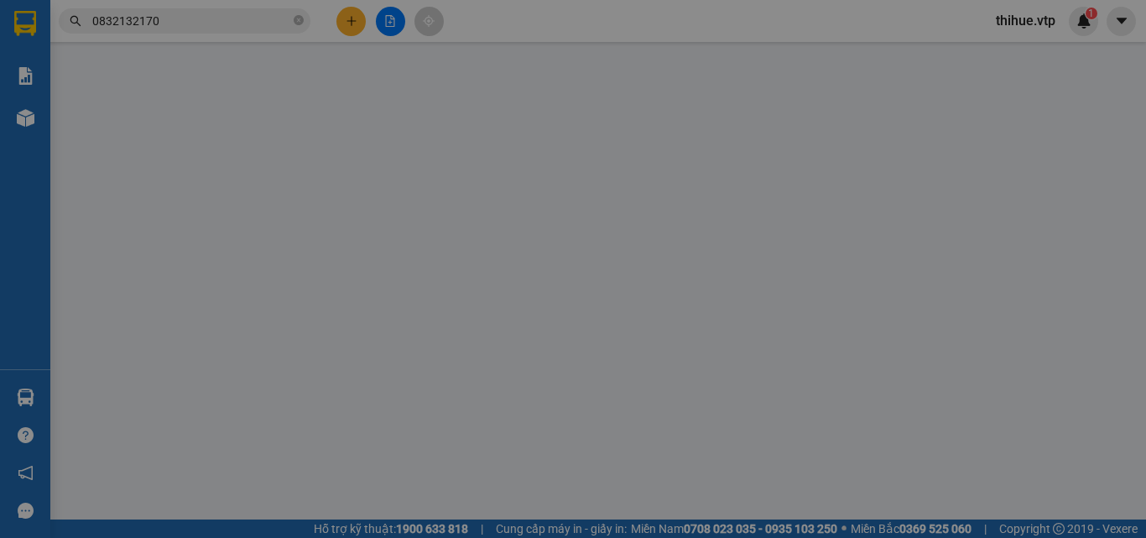
type input "15.000"
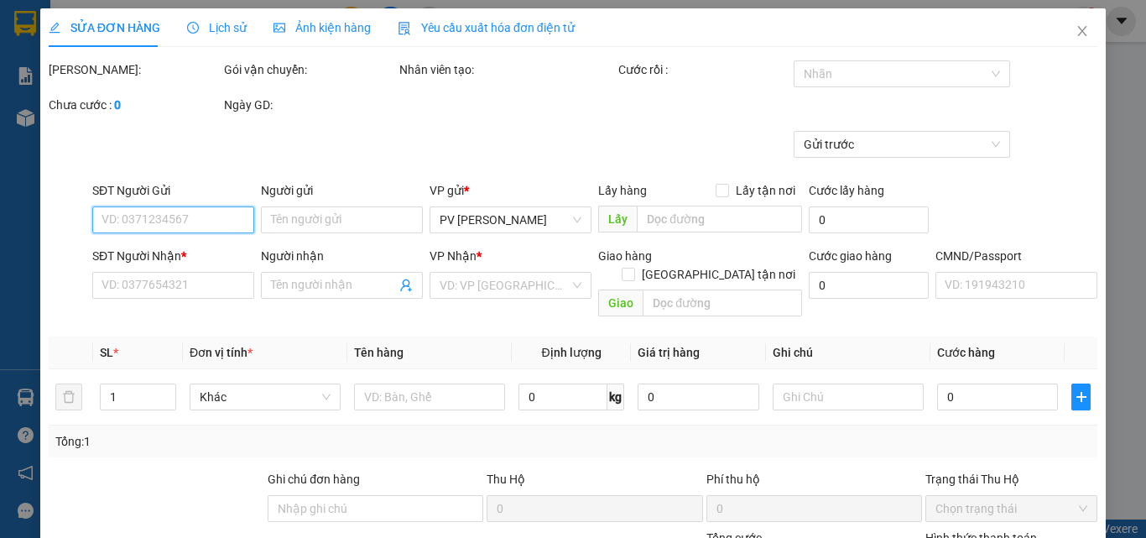
type input "0000000000"
type input "vl"
type input "0832132170"
type input "bảo"
type input "300.000"
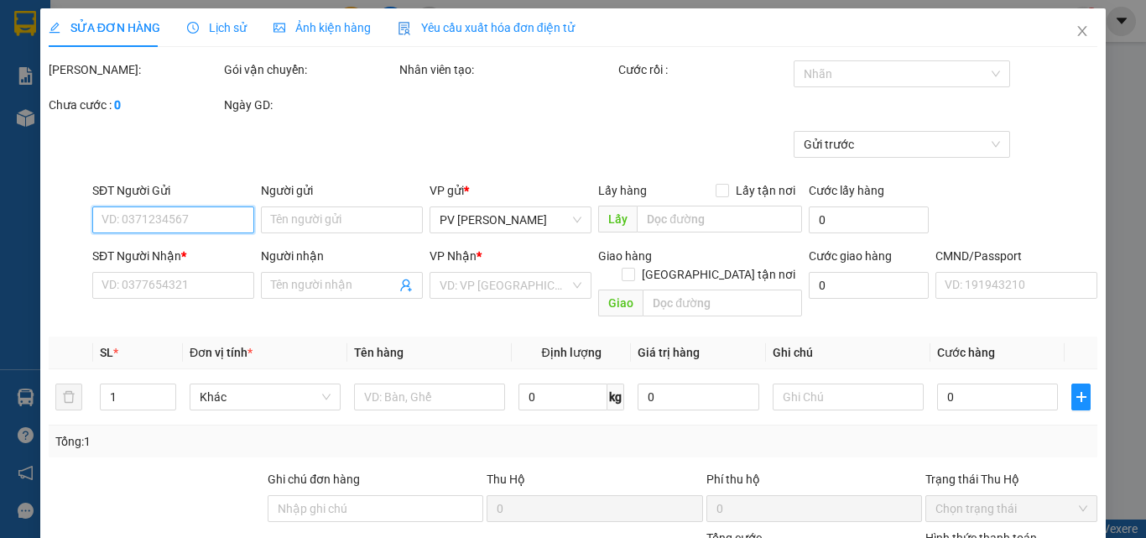
type input "300.000"
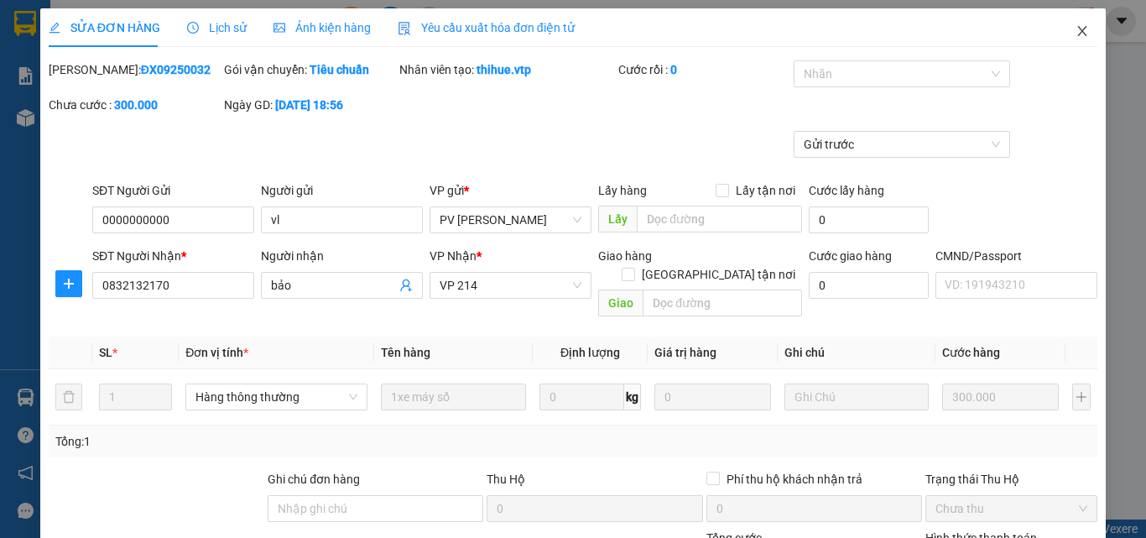
click at [1078, 29] on span "Close" at bounding box center [1081, 31] width 47 height 47
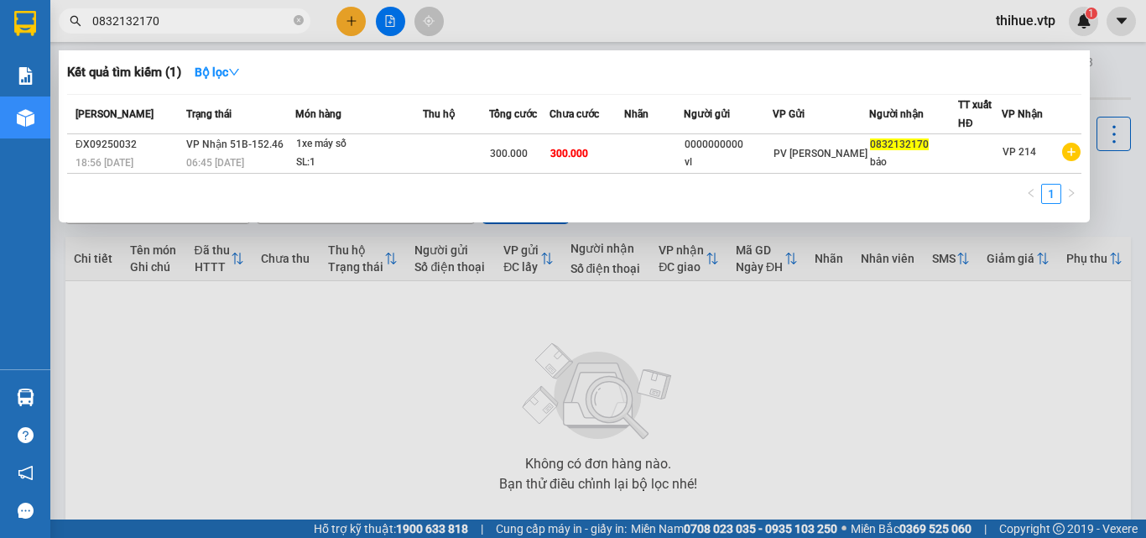
click at [256, 19] on input "0832132170" at bounding box center [191, 21] width 198 height 18
click at [719, 124] on th "Người gửi" at bounding box center [728, 114] width 89 height 39
click at [720, 118] on span "Người gửi" at bounding box center [707, 114] width 46 height 12
click at [141, 120] on div "[PERSON_NAME]" at bounding box center [128, 114] width 106 height 18
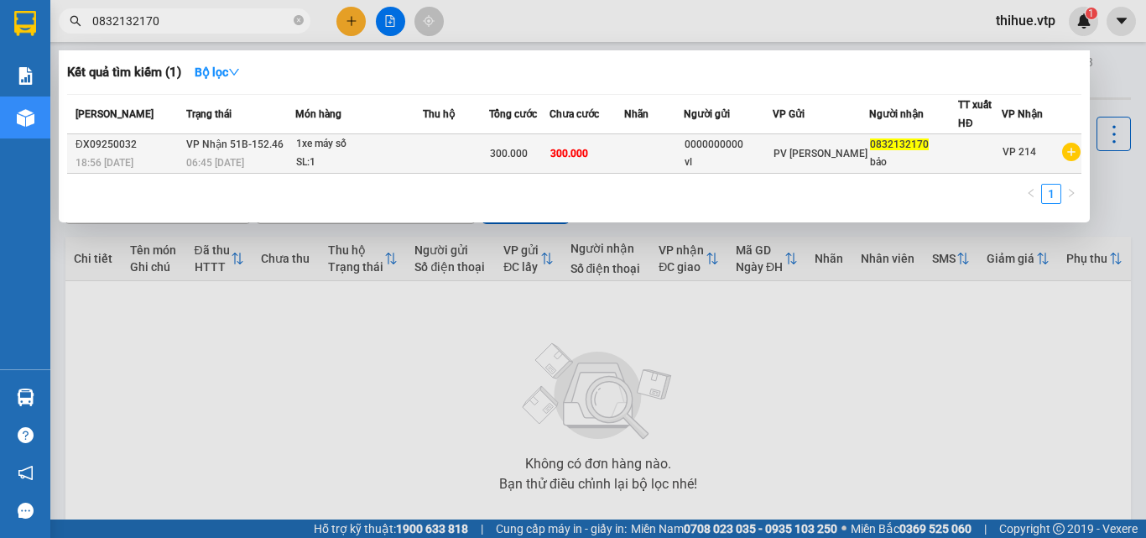
drag, startPoint x: 102, startPoint y: 131, endPoint x: 101, endPoint y: 143, distance: 11.8
click at [101, 136] on table "Mã ĐH Trạng thái Món hàng Thu hộ Tổng cước Chưa cước Nhãn Người gửi VP Gửi Ngườ…" at bounding box center [574, 134] width 1014 height 80
click at [110, 152] on div "ĐX09250032" at bounding box center [128, 145] width 106 height 18
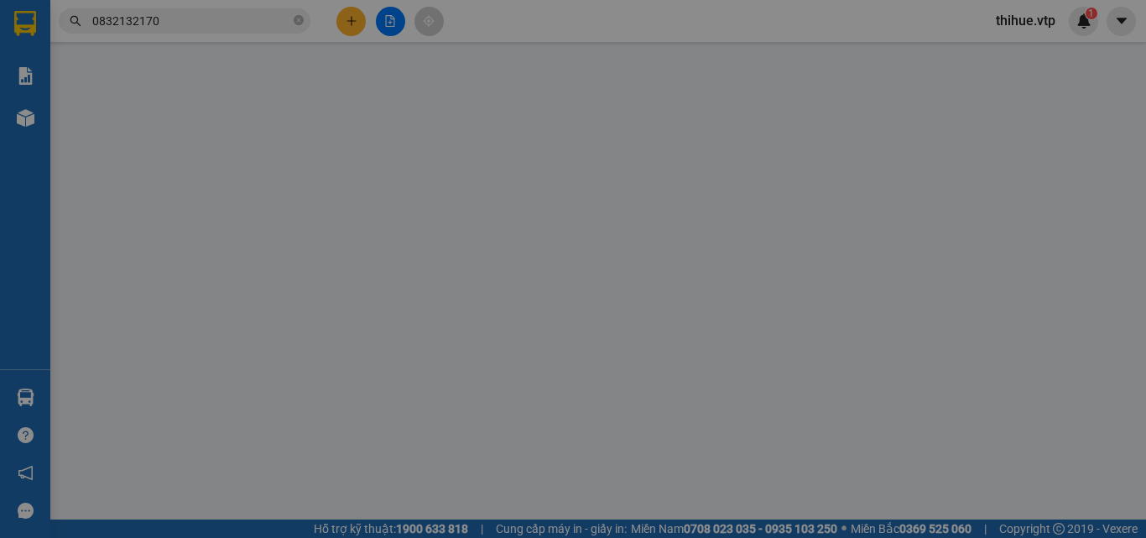
type input "15.000"
click at [124, 153] on div "Gửi trước" at bounding box center [573, 156] width 1052 height 50
type input "0000000000"
type input "vl"
type input "0832132170"
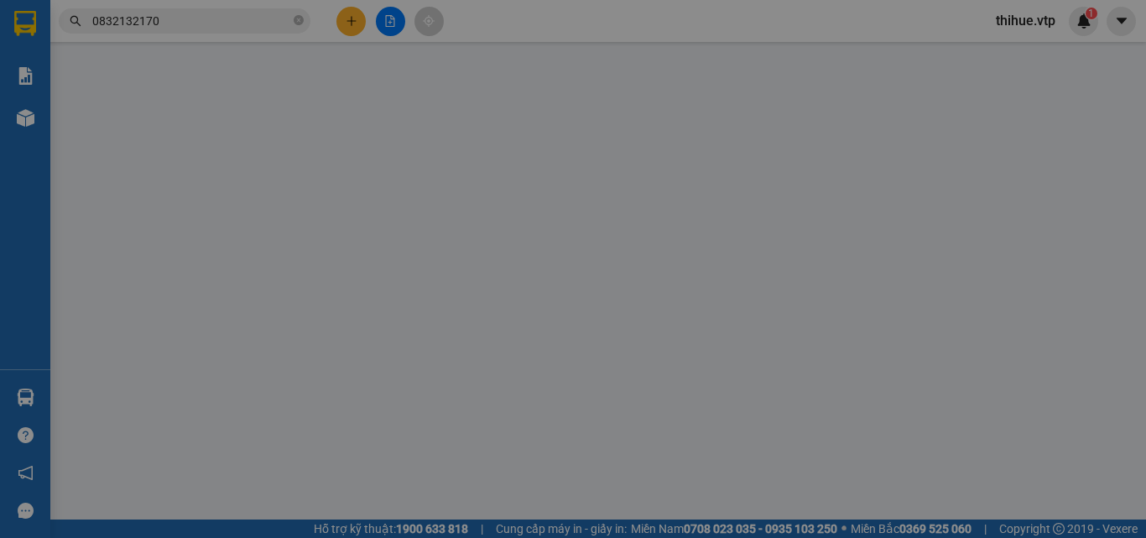
type input "bảo"
type input "300.000"
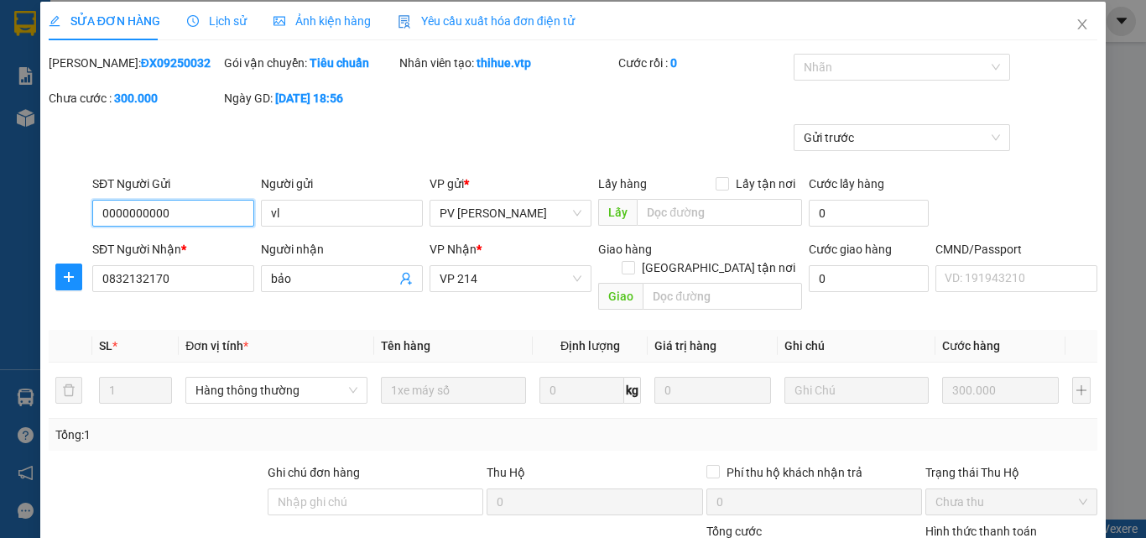
scroll to position [5, 0]
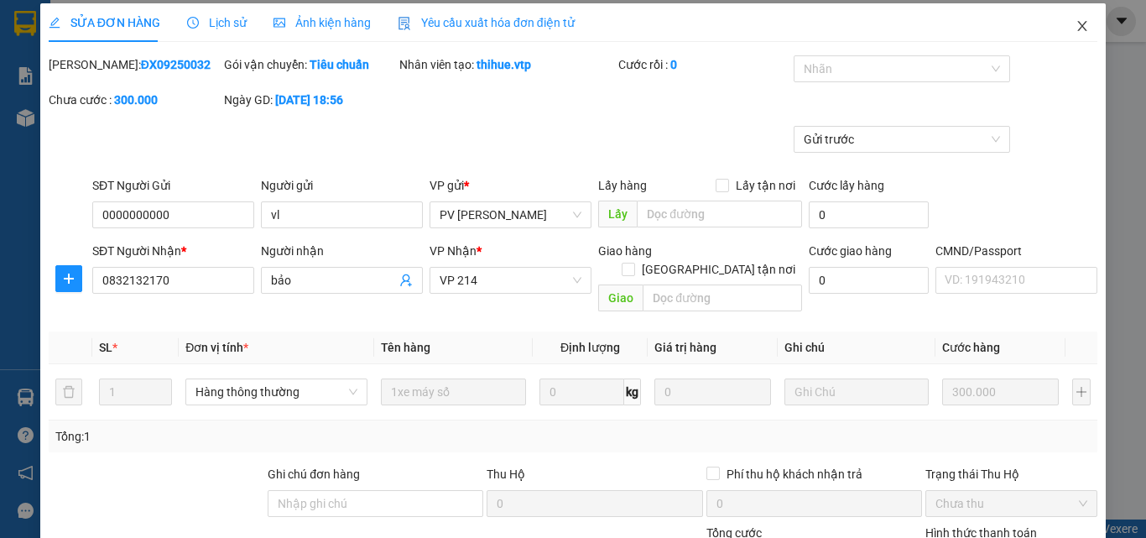
click at [1075, 30] on icon "close" at bounding box center [1081, 25] width 13 height 13
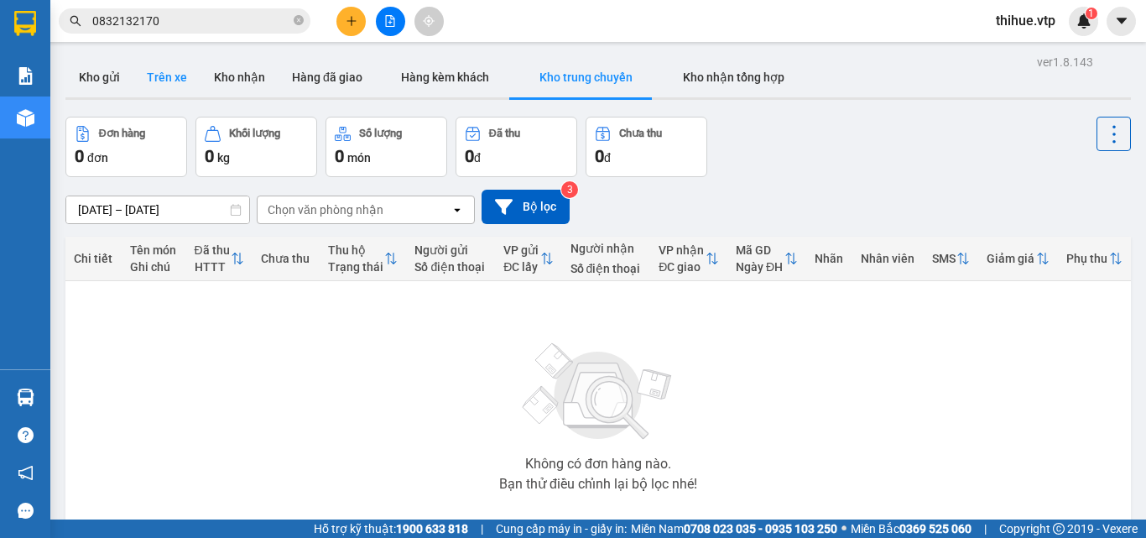
click at [159, 86] on button "Trên xe" at bounding box center [166, 77] width 67 height 40
type input "[DATE] – [DATE]"
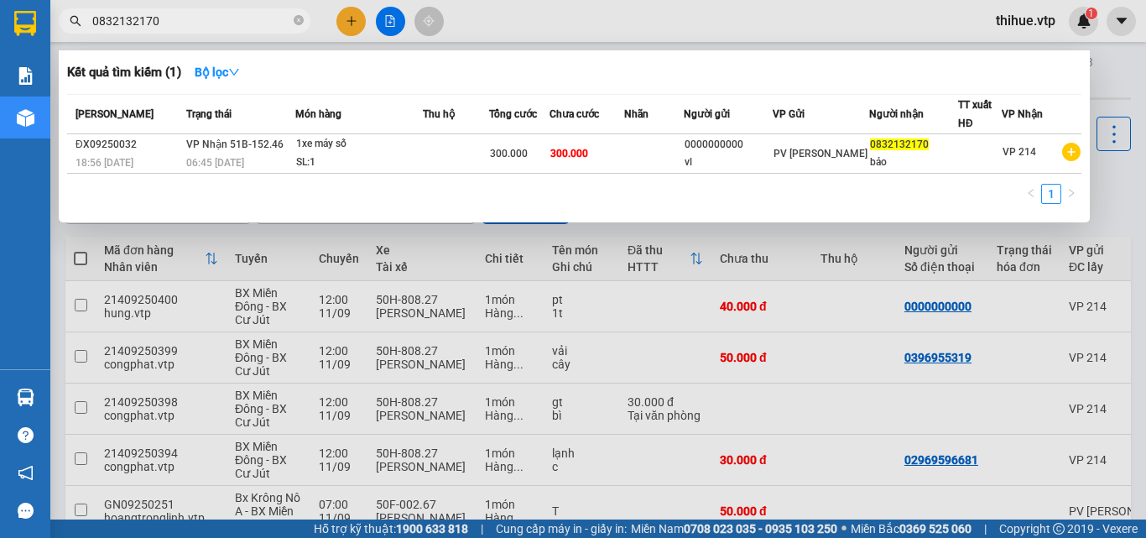
click at [202, 20] on input "0832132170" at bounding box center [191, 21] width 198 height 18
click at [253, 179] on div "[PERSON_NAME] thái Món hàng Thu hộ Tổng cước Chưa cước Nhãn Người gửi VP Gửi Ng…" at bounding box center [574, 154] width 1014 height 120
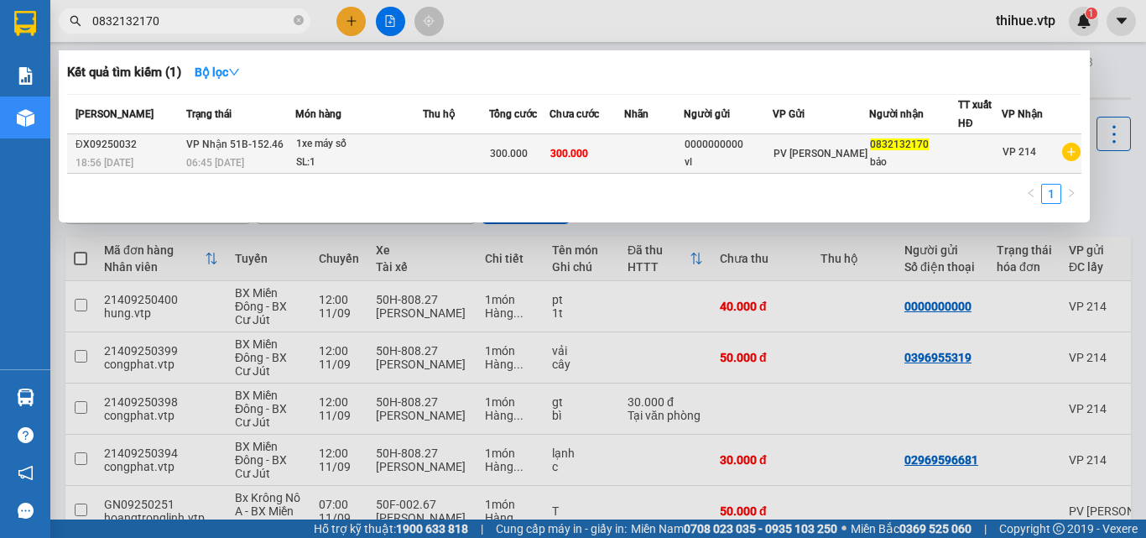
click at [257, 158] on div "06:45 [DATE]" at bounding box center [240, 162] width 108 height 18
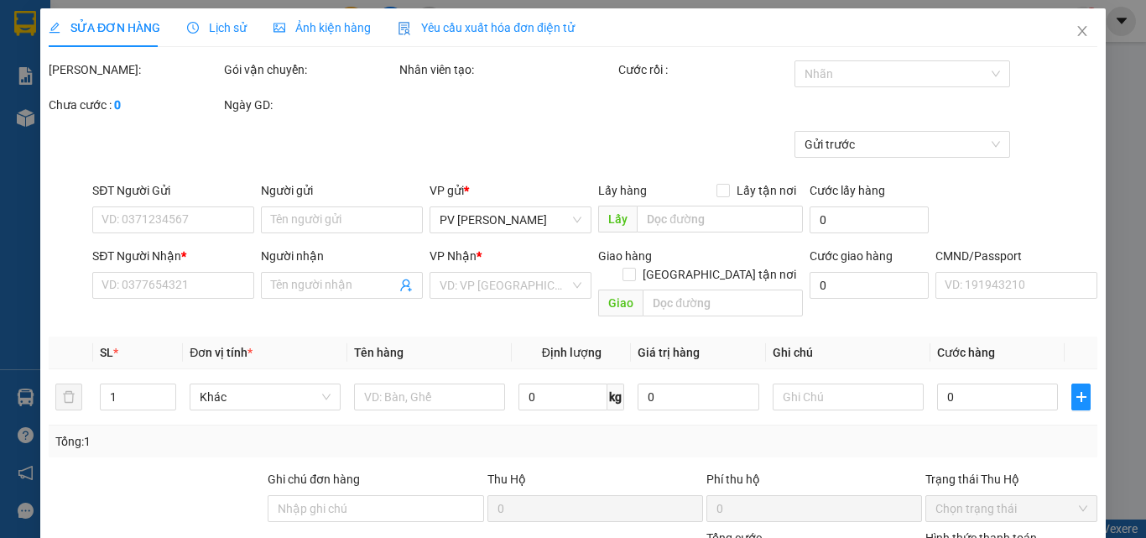
type input "15.000"
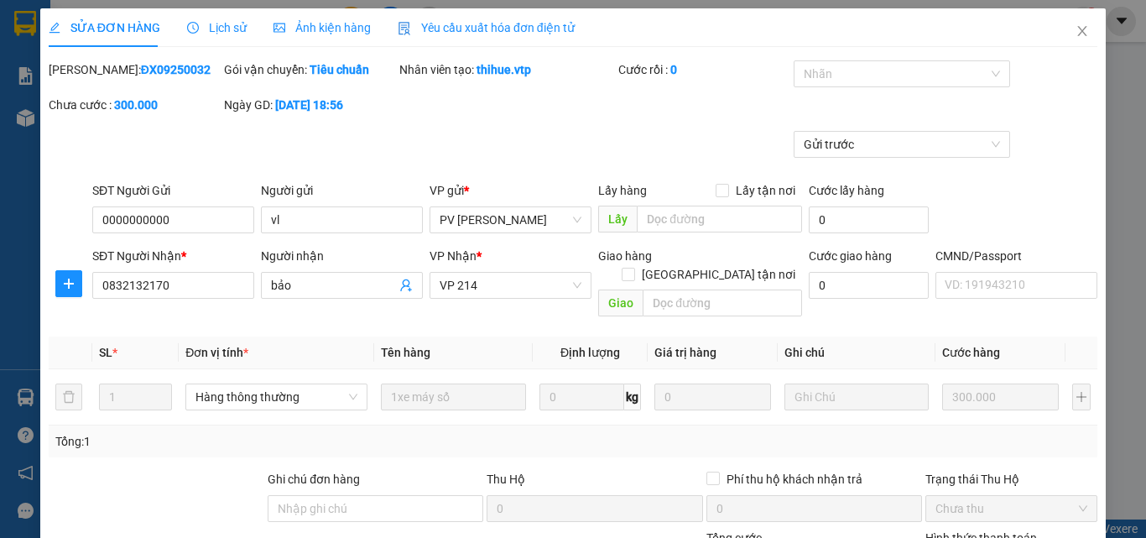
type input "0000000000"
type input "vl"
type input "0832132170"
type input "bảo"
type input "300.000"
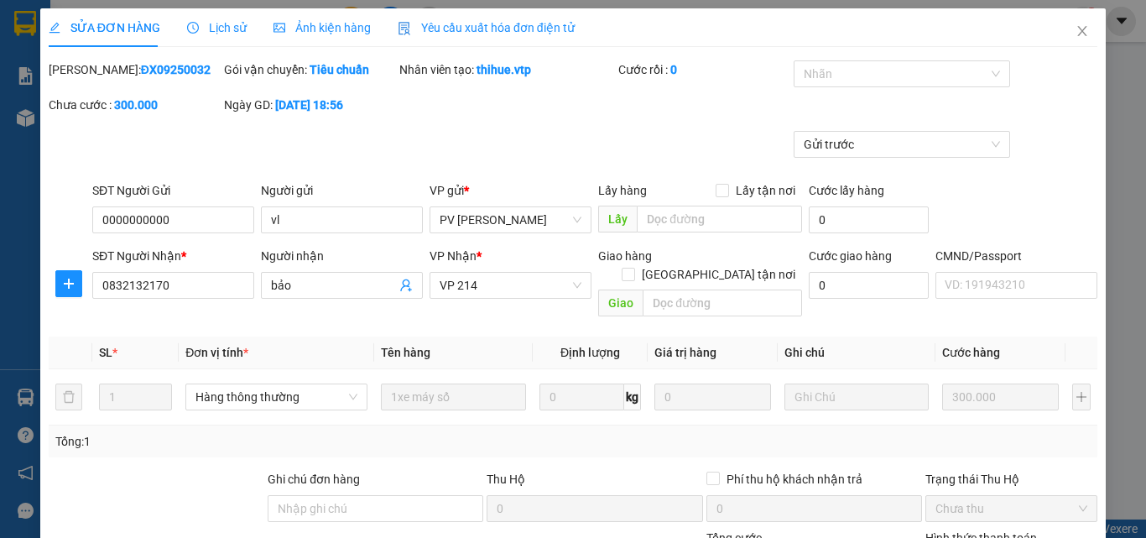
type input "300.000"
click at [1060, 30] on span "Close" at bounding box center [1081, 31] width 47 height 47
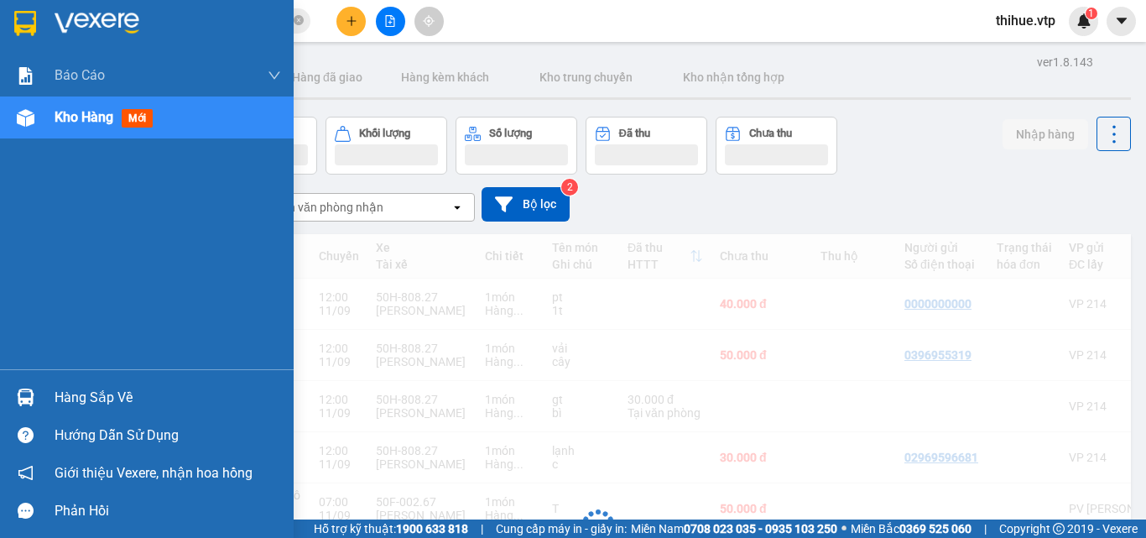
click at [37, 13] on div at bounding box center [25, 22] width 29 height 29
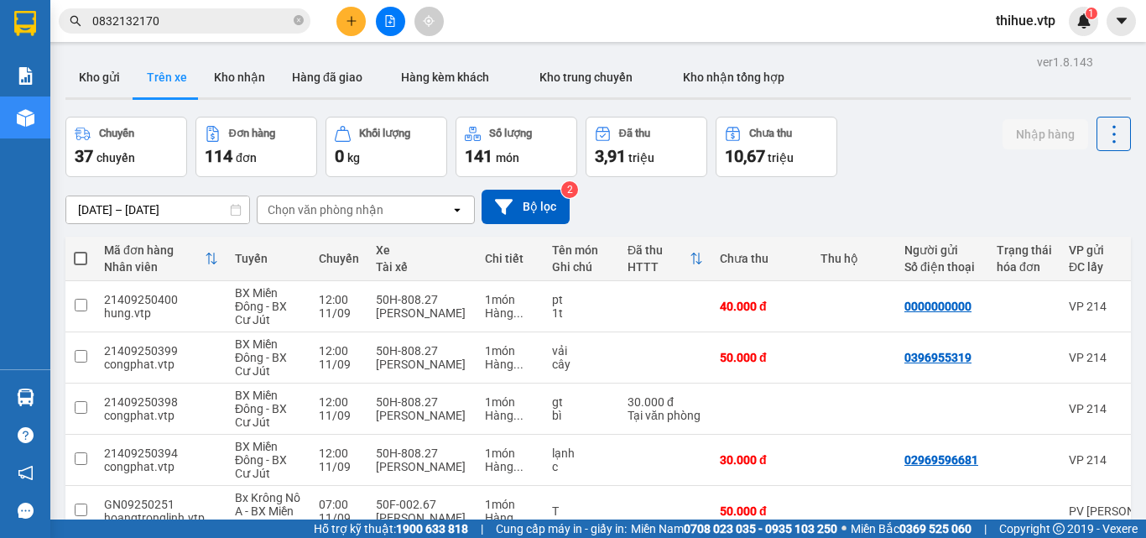
click at [213, 18] on input "0832132170" at bounding box center [191, 21] width 198 height 18
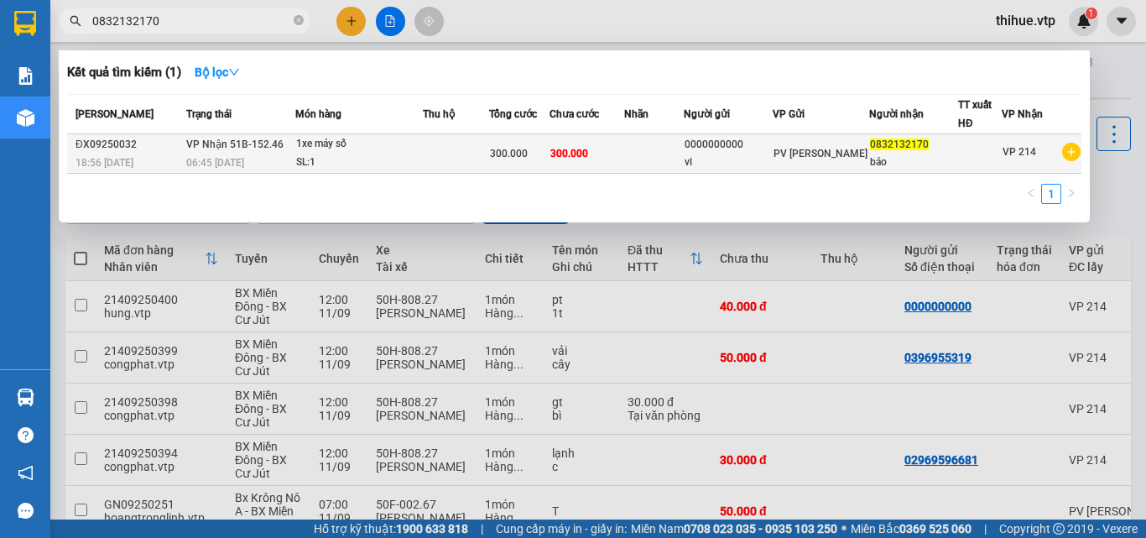
click at [256, 166] on div "06:45 [DATE]" at bounding box center [240, 162] width 108 height 18
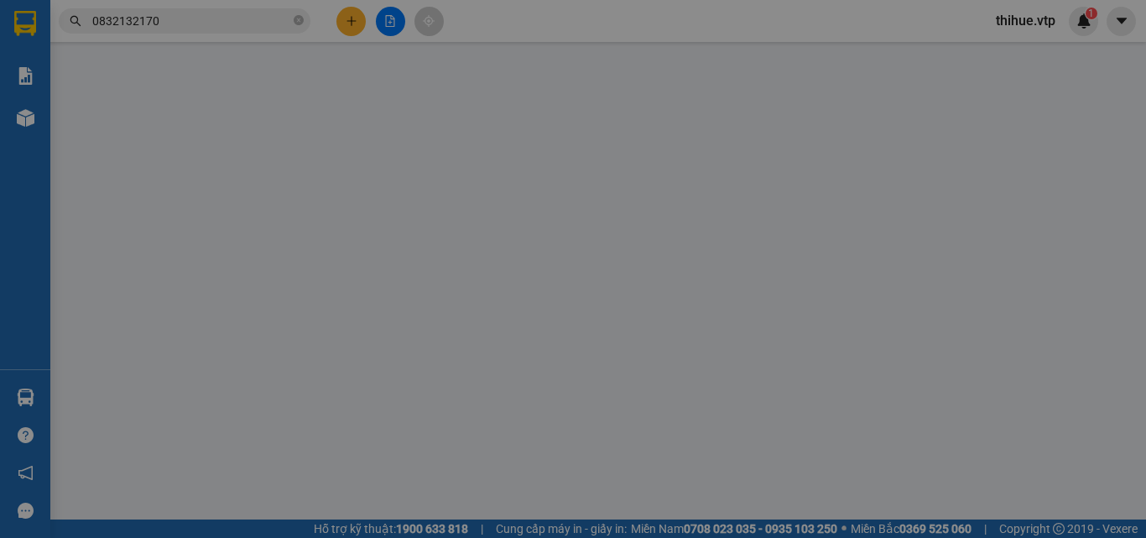
type input "15.000"
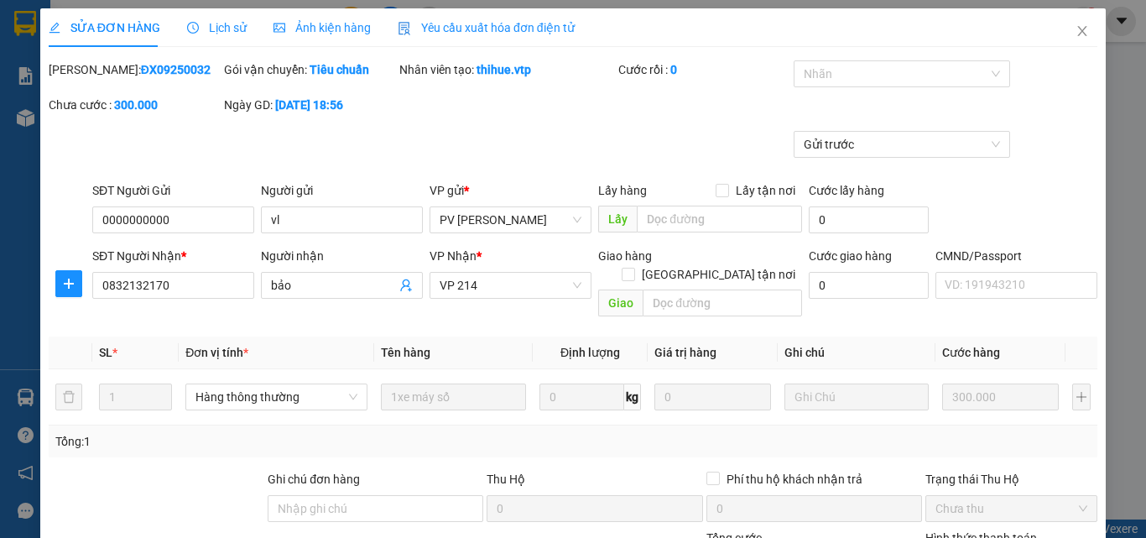
type input "0000000000"
type input "vl"
type input "0832132170"
type input "bảo"
type input "300.000"
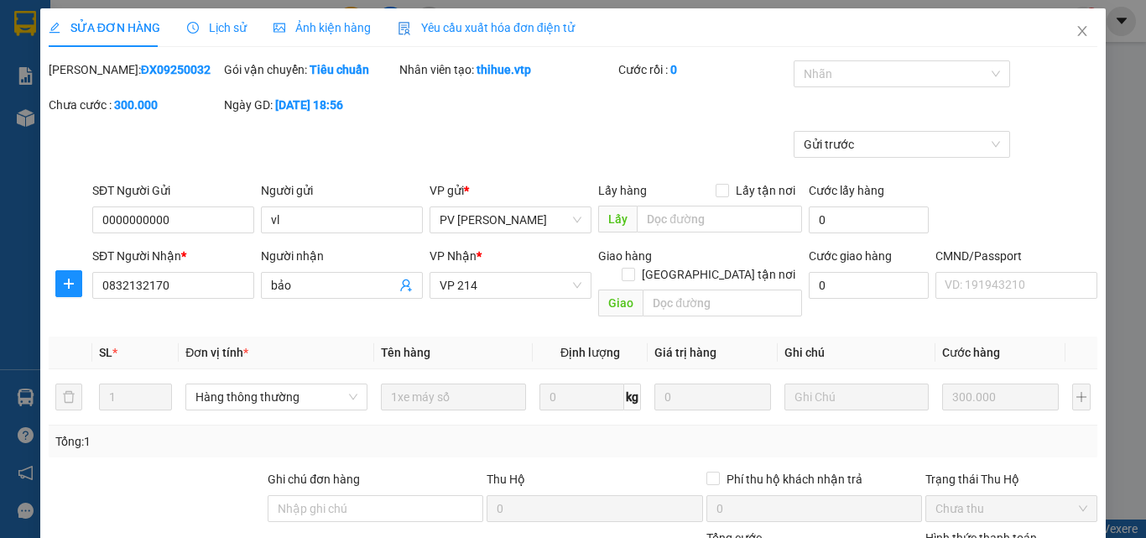
type input "300.000"
click at [1064, 23] on span "Close" at bounding box center [1081, 31] width 47 height 47
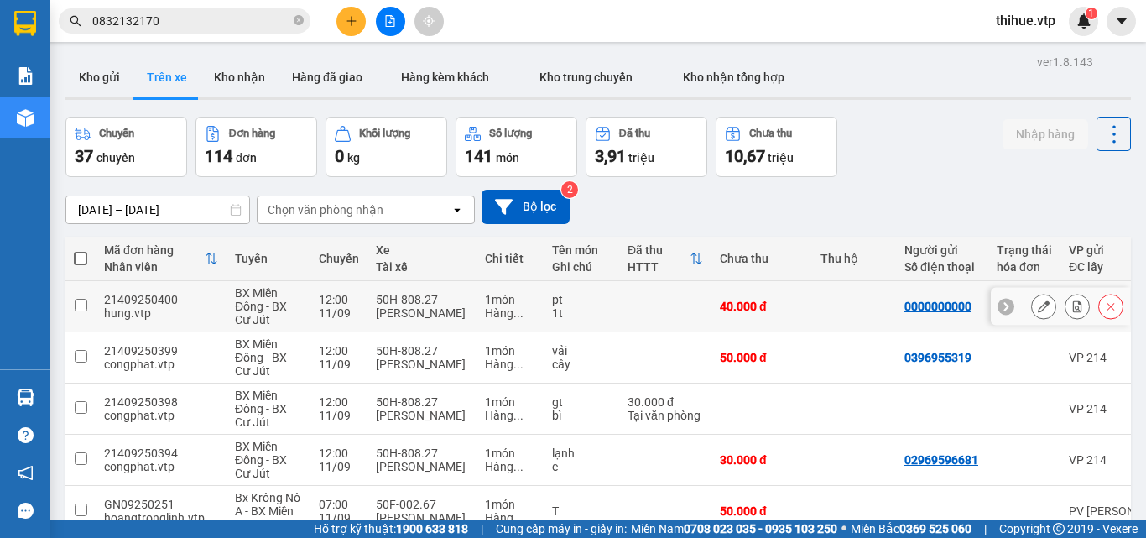
click at [866, 307] on td at bounding box center [854, 306] width 84 height 51
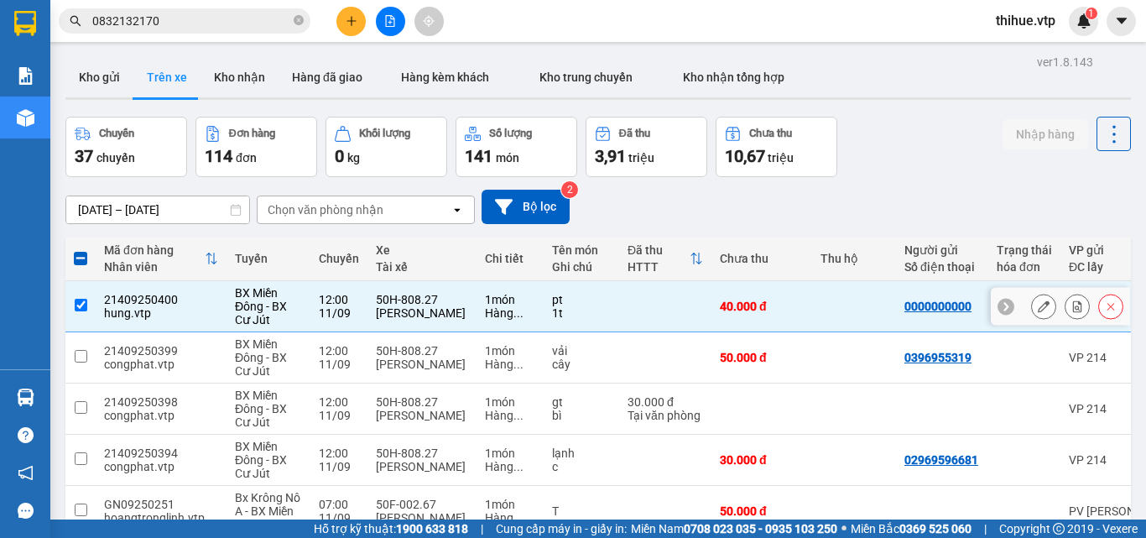
click at [866, 307] on td at bounding box center [854, 306] width 84 height 51
checkbox input "false"
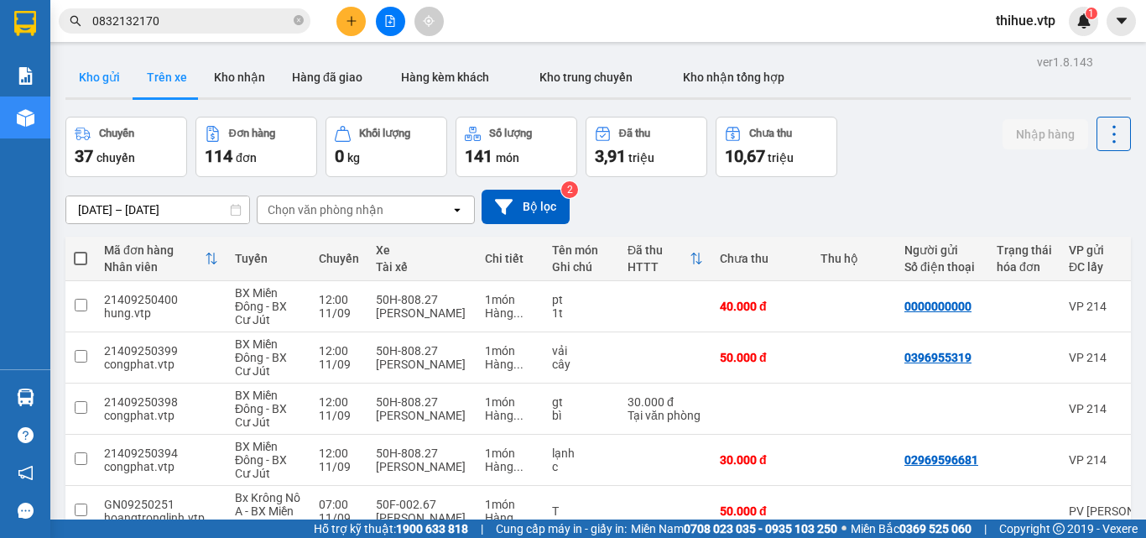
click at [94, 70] on button "Kho gửi" at bounding box center [99, 77] width 68 height 40
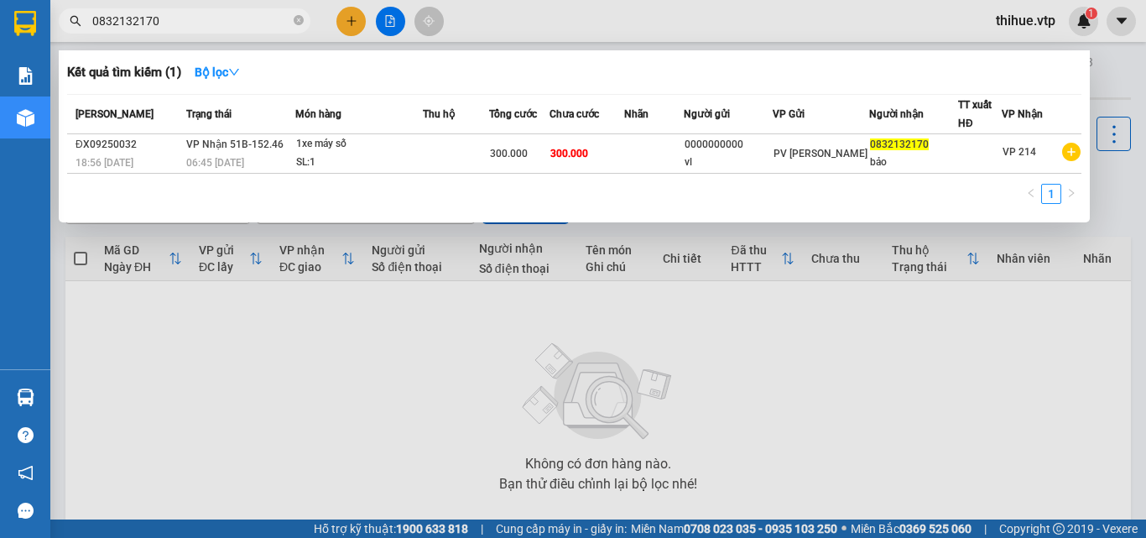
click at [186, 17] on input "0832132170" at bounding box center [191, 21] width 198 height 18
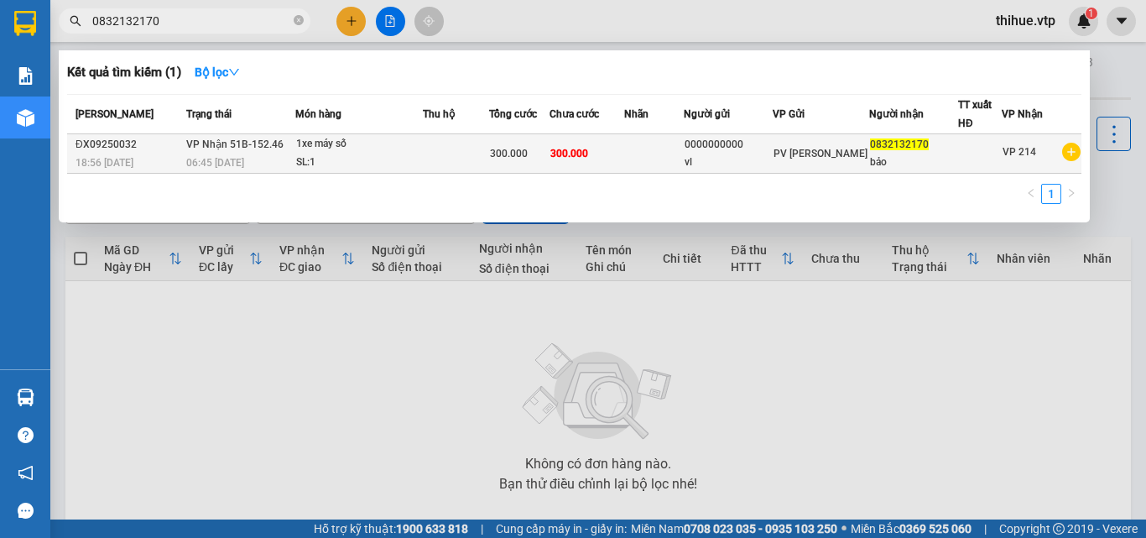
click at [246, 148] on span "VP Nhận 51B-152.46" at bounding box center [234, 144] width 97 height 12
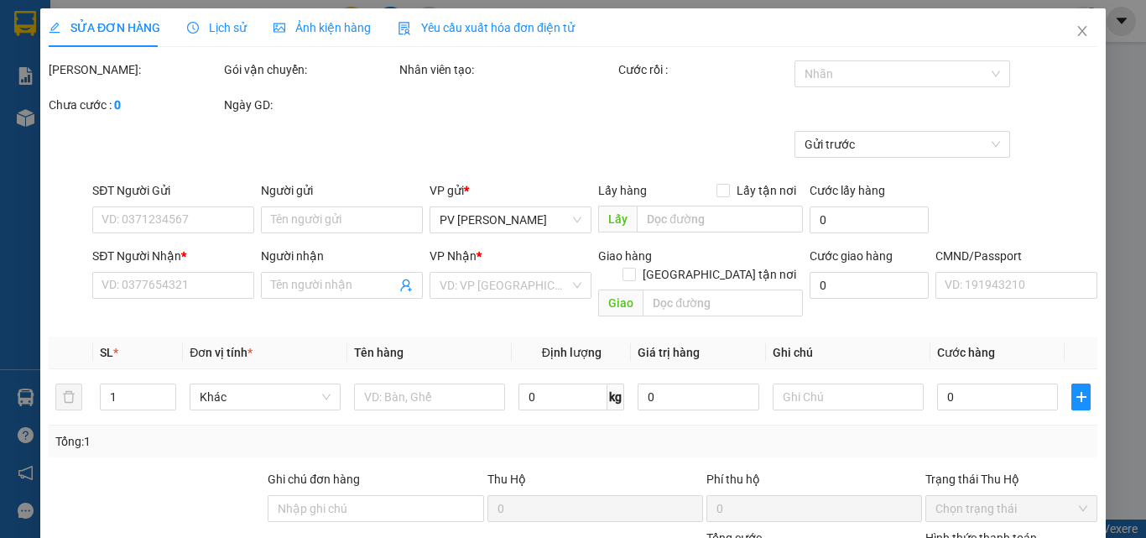
type input "0000000000"
type input "vl"
type input "0832132170"
type input "bảo"
type input "300.000"
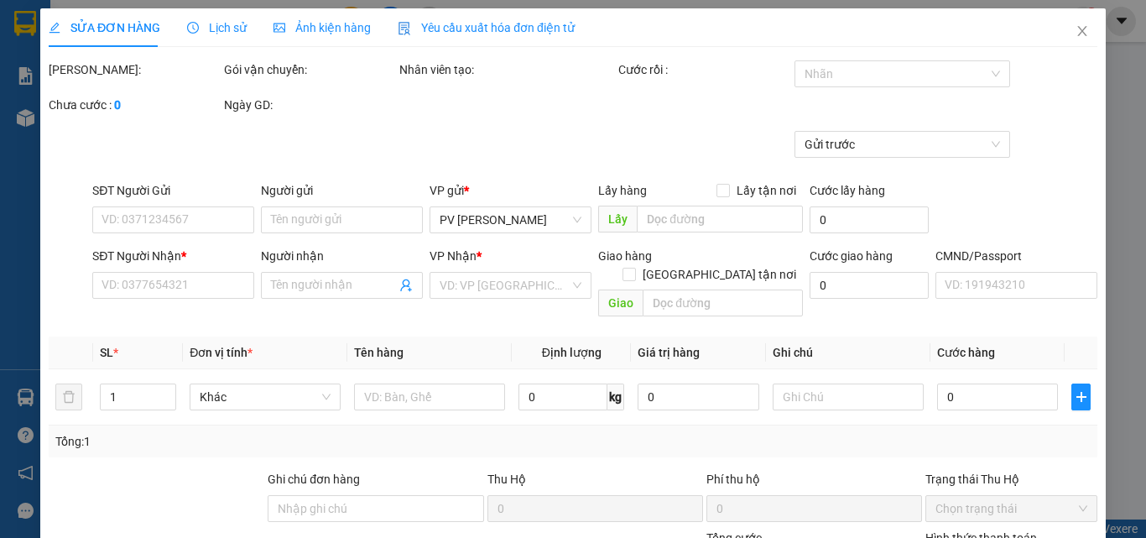
type input "300.000"
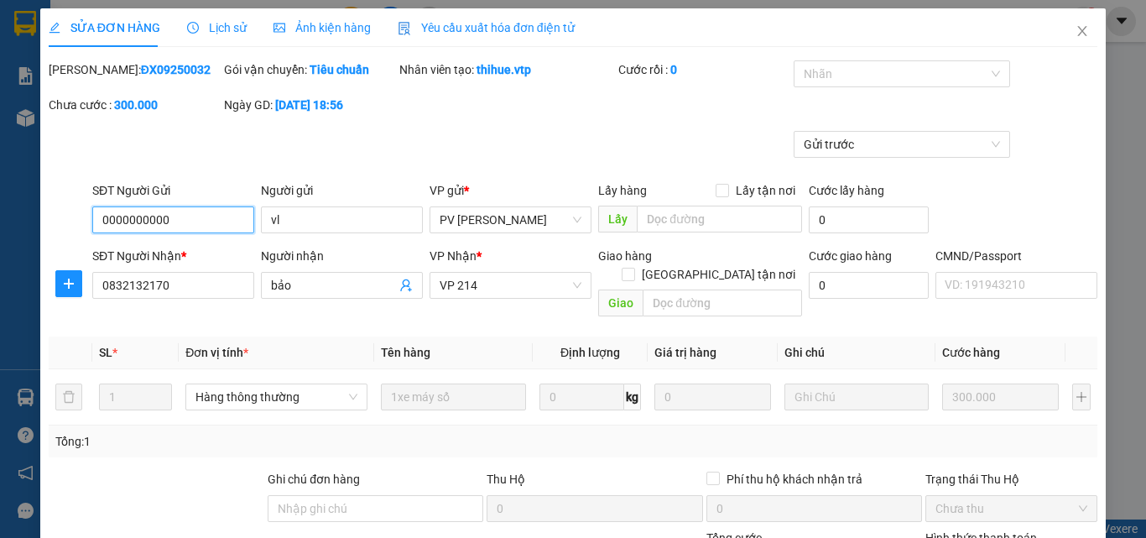
type input "15.000"
click at [1080, 30] on span "Close" at bounding box center [1081, 31] width 47 height 47
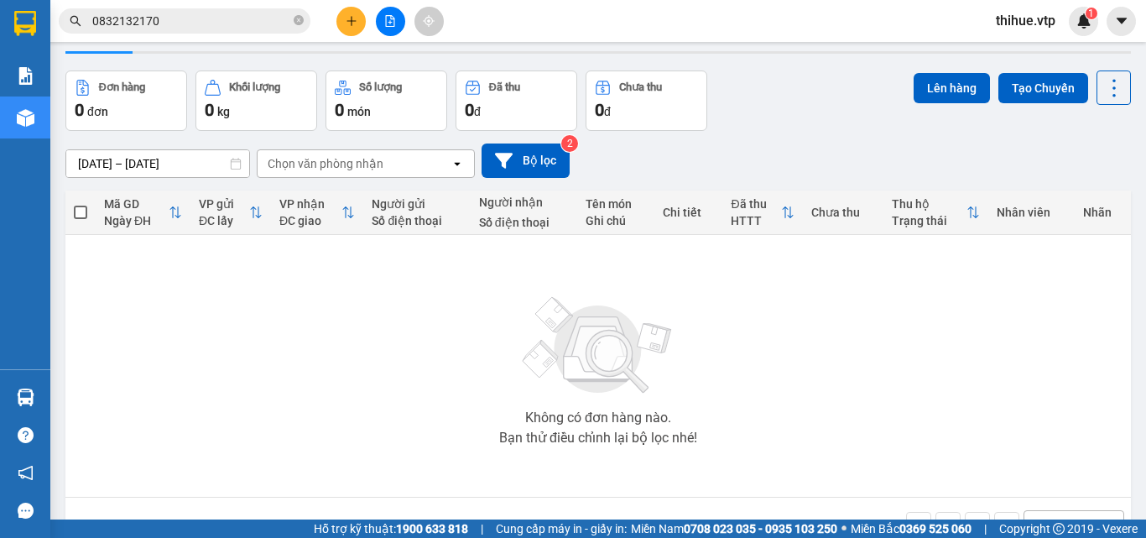
scroll to position [84, 0]
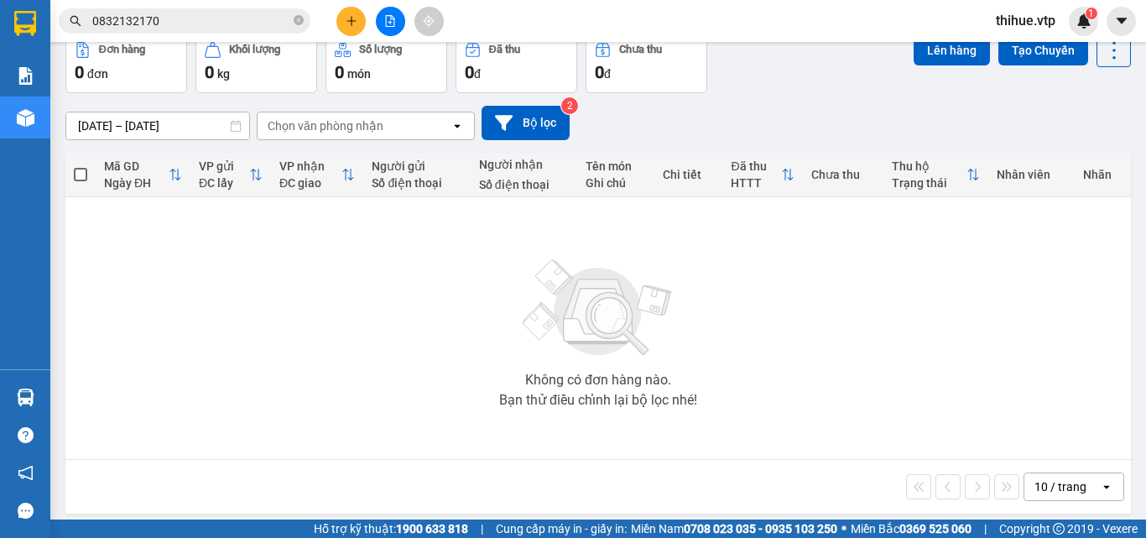
click at [311, 123] on div "Chọn văn phòng nhận" at bounding box center [326, 125] width 116 height 17
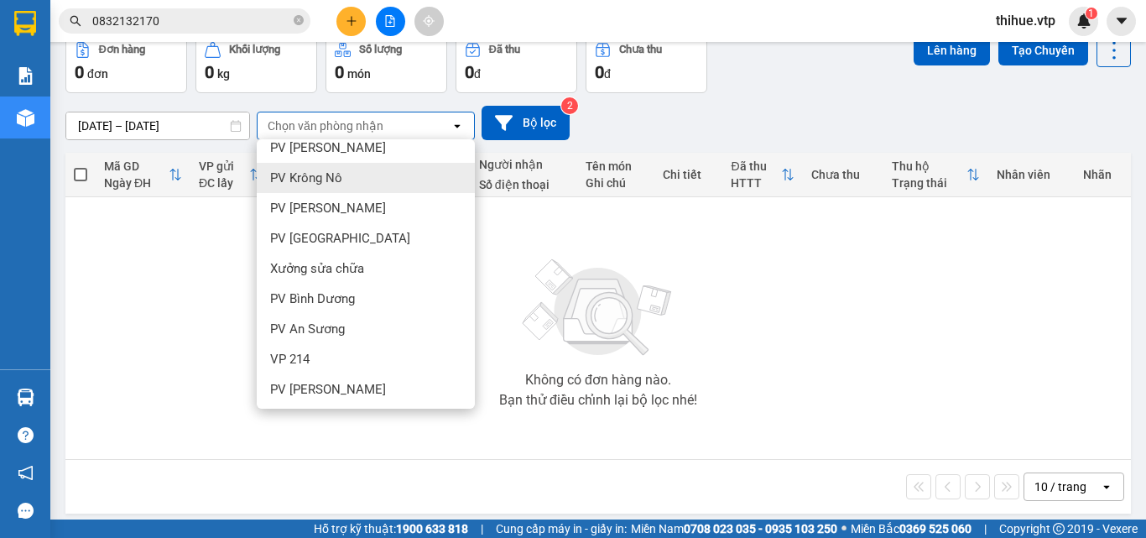
scroll to position [503, 0]
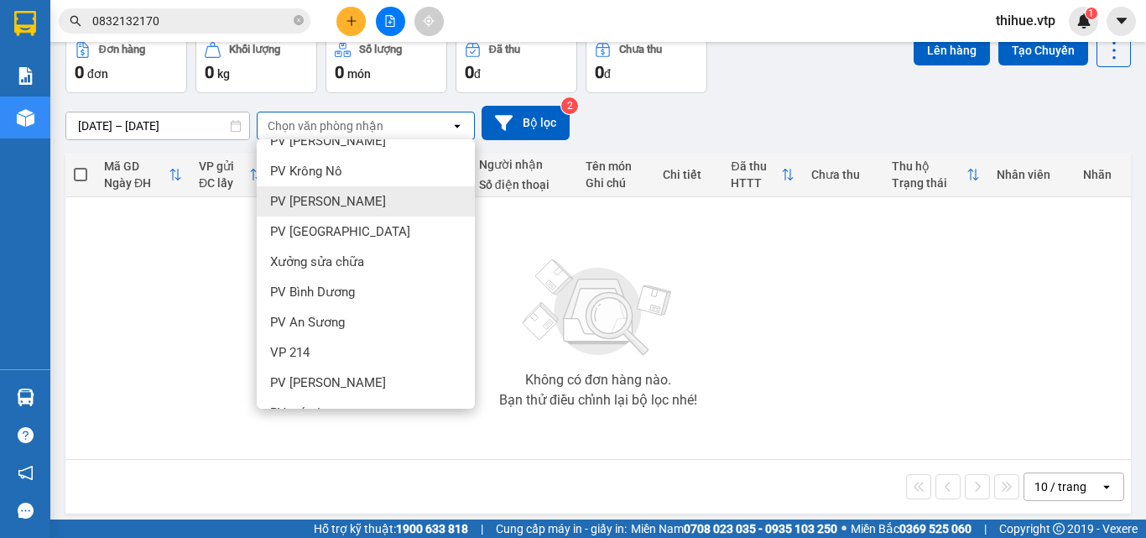
click at [383, 197] on div "PV [PERSON_NAME]" at bounding box center [366, 201] width 218 height 30
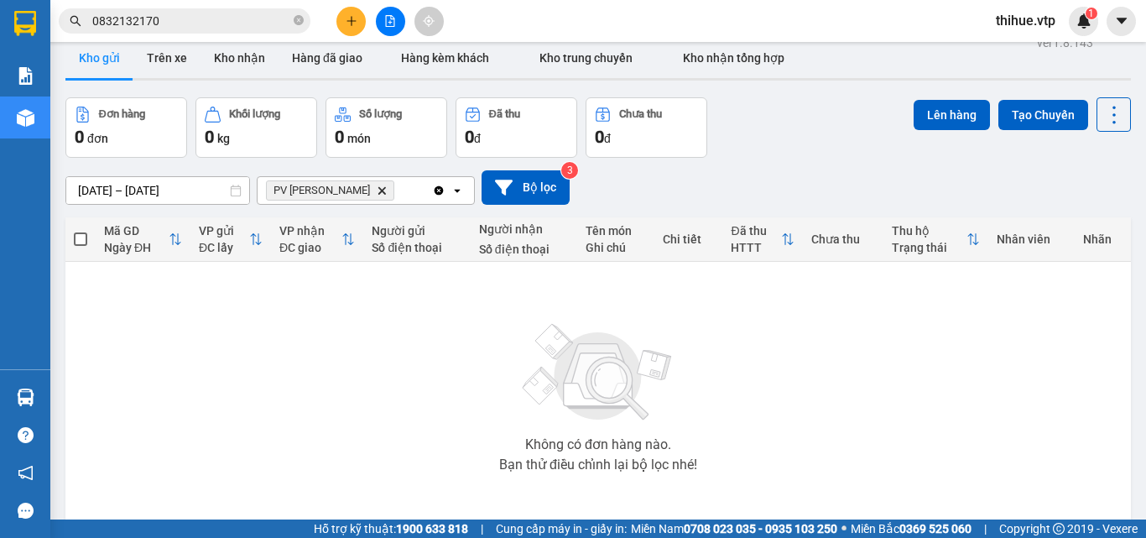
scroll to position [0, 0]
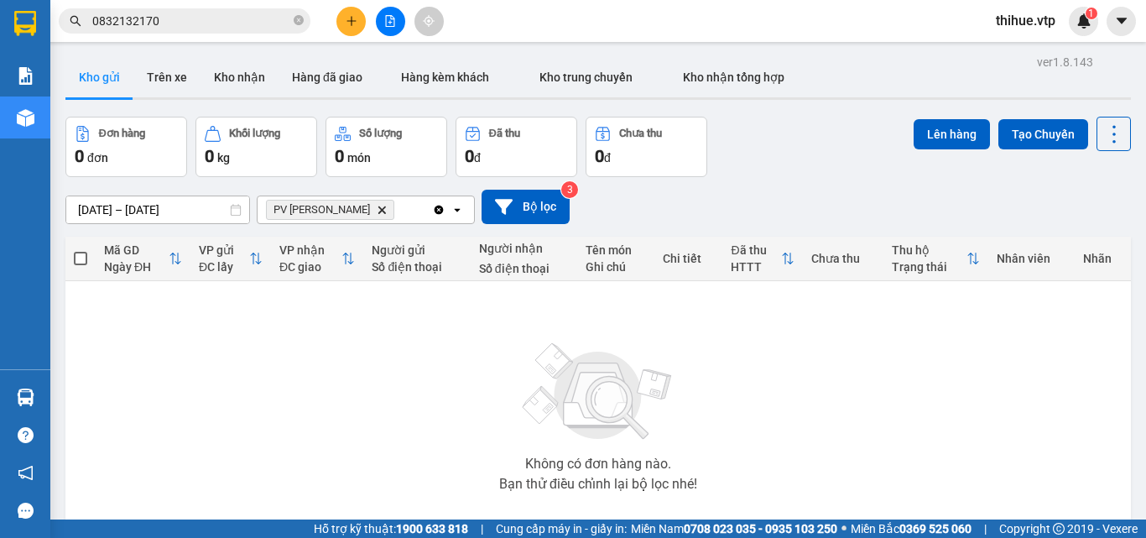
click at [385, 207] on div "PV Đức Xuyên Delete" at bounding box center [344, 209] width 174 height 27
click at [356, 208] on div "Chọn văn phòng nhận" at bounding box center [326, 209] width 116 height 17
click at [147, 87] on button "Trên xe" at bounding box center [166, 77] width 67 height 40
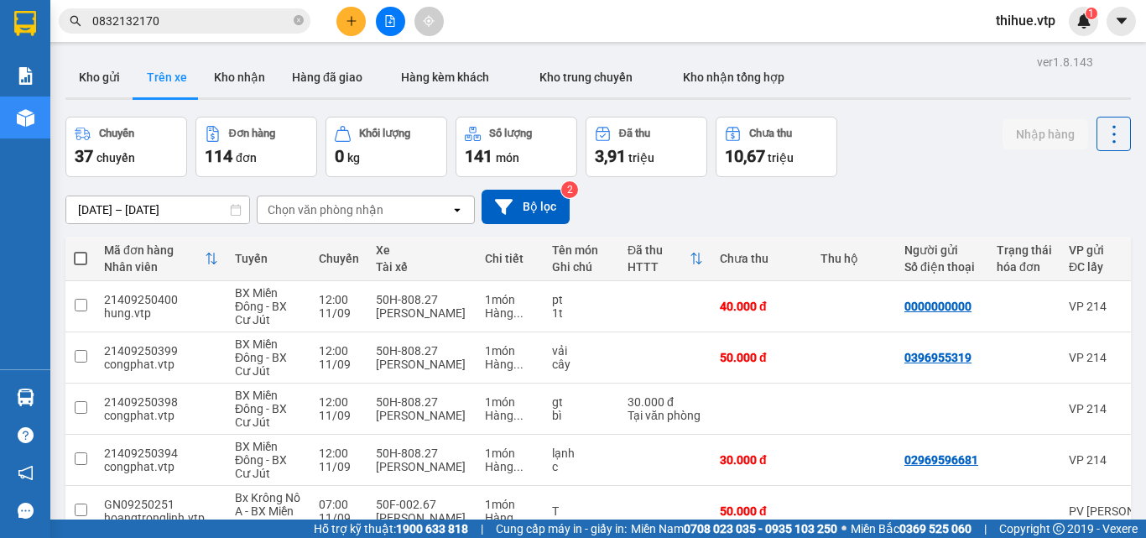
click at [353, 216] on div "Chọn văn phòng nhận" at bounding box center [326, 209] width 116 height 17
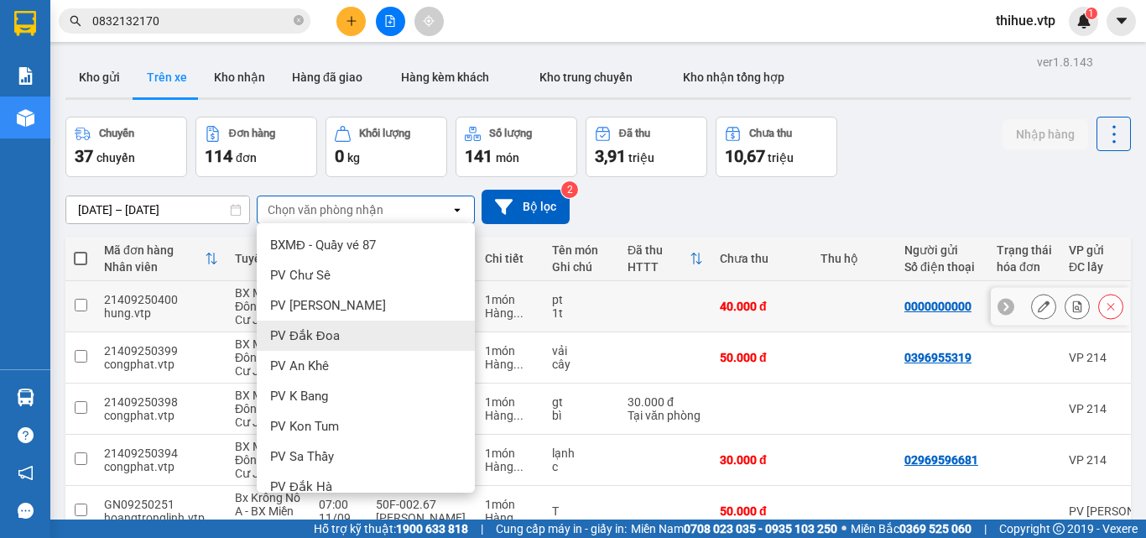
click at [596, 314] on div "1t" at bounding box center [581, 312] width 59 height 13
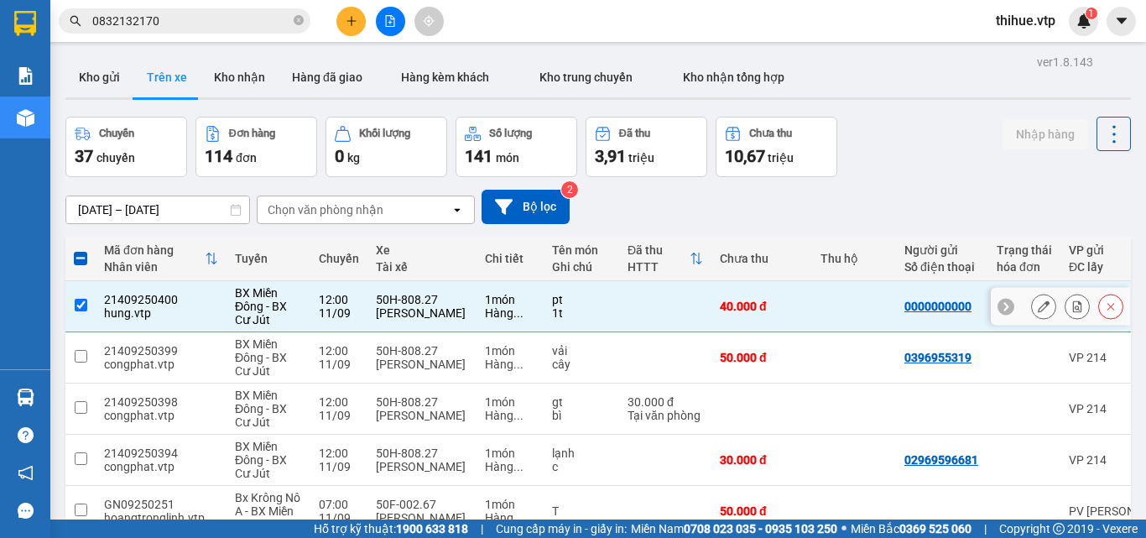
click at [77, 311] on td at bounding box center [80, 306] width 30 height 51
checkbox input "false"
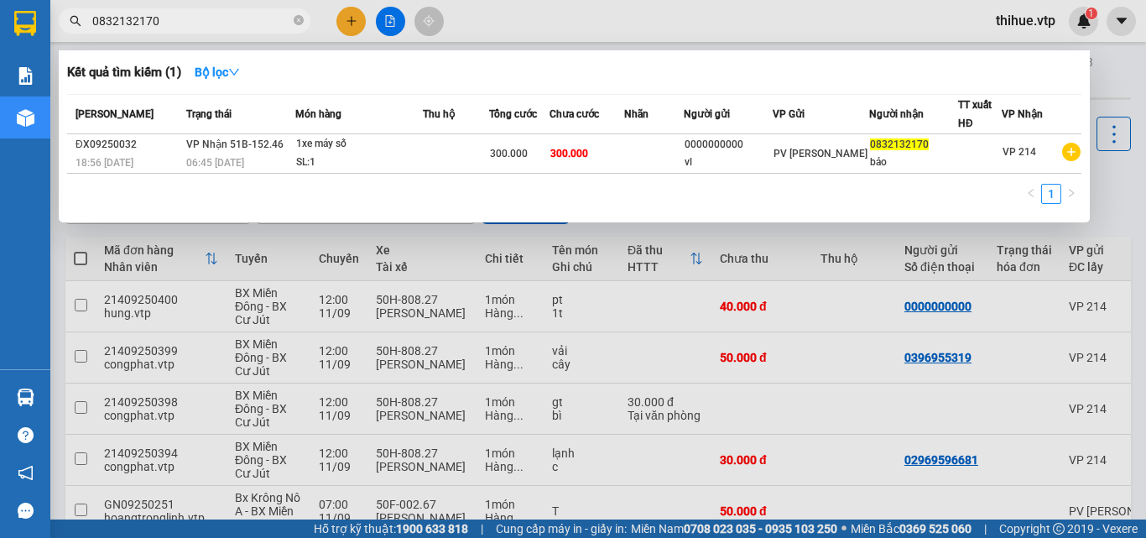
click at [239, 13] on input "0832132170" at bounding box center [191, 21] width 198 height 18
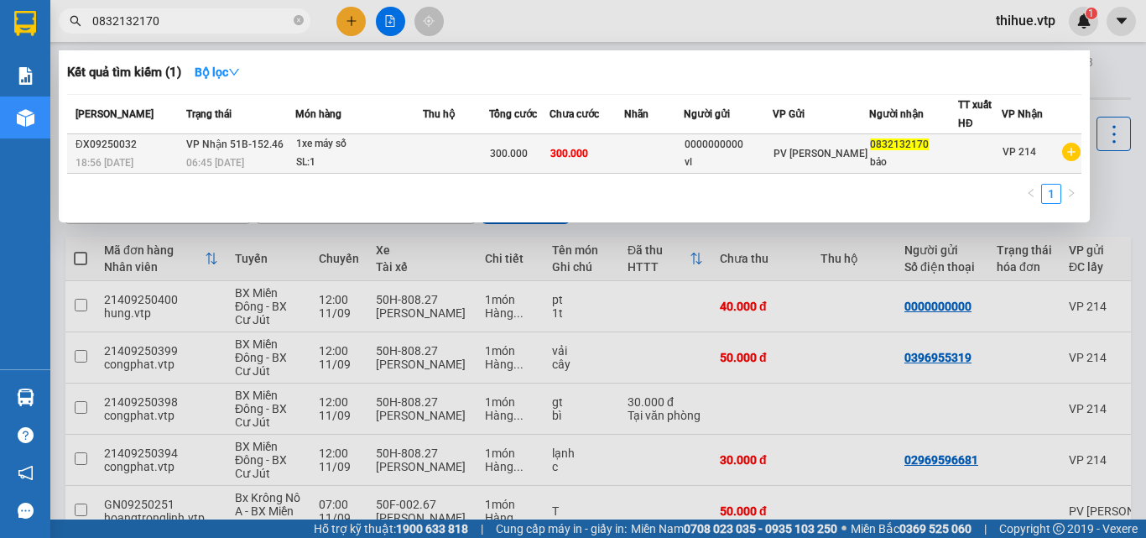
click at [148, 151] on div "ĐX09250032" at bounding box center [128, 145] width 106 height 18
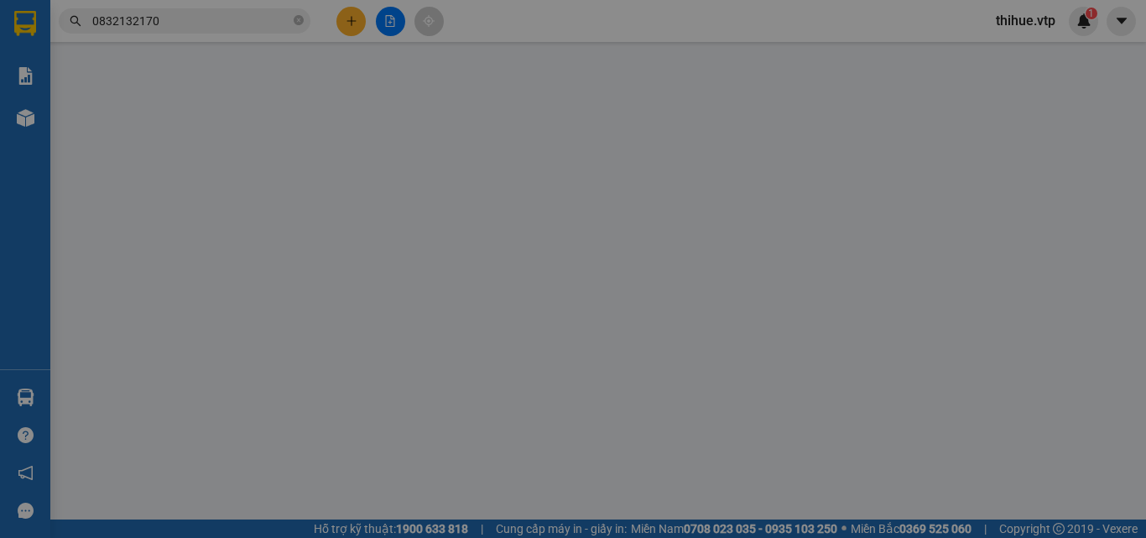
type input "15.000"
type input "0000000000"
type input "vl"
type input "0832132170"
type input "bảo"
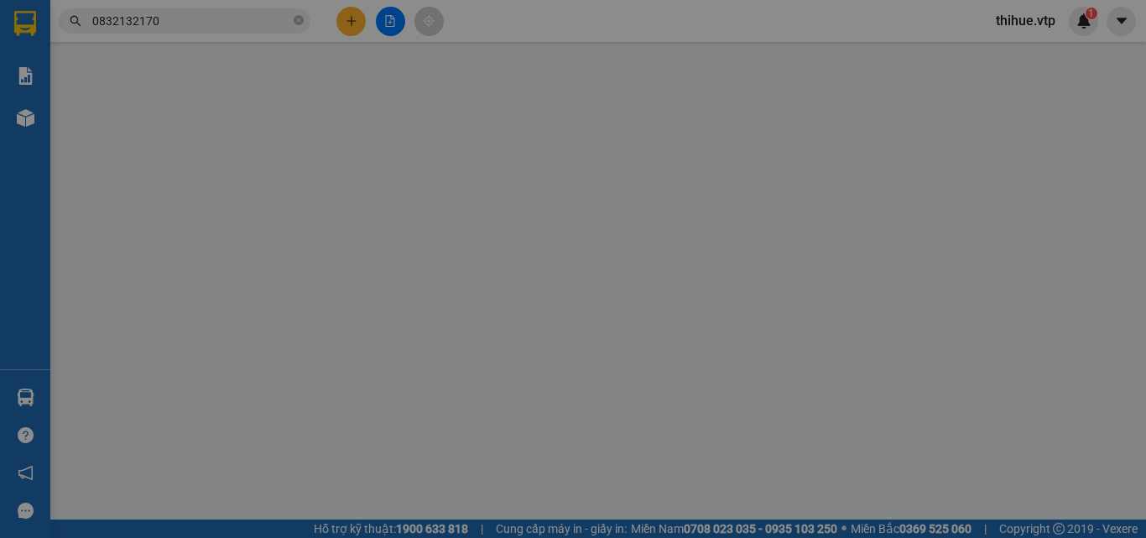
type input "300.000"
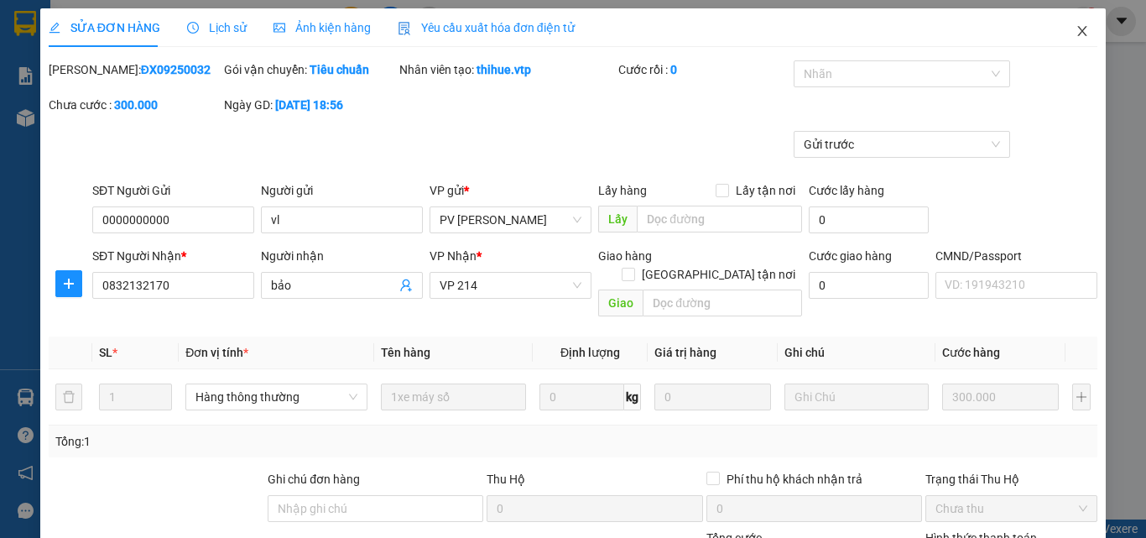
click at [1069, 23] on span "Close" at bounding box center [1081, 31] width 47 height 47
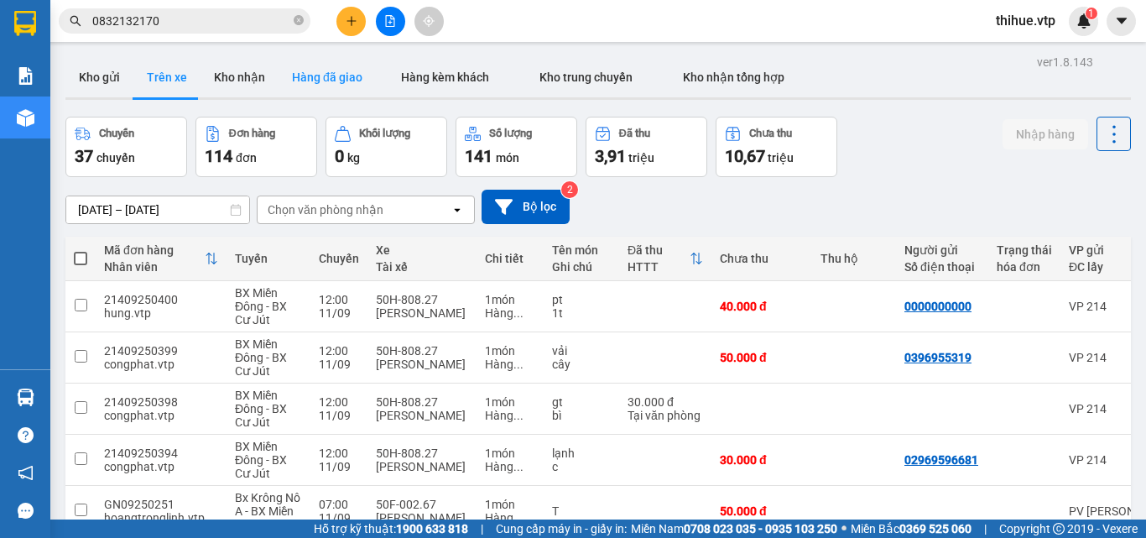
click at [343, 75] on button "Hàng đã giao" at bounding box center [326, 77] width 97 height 40
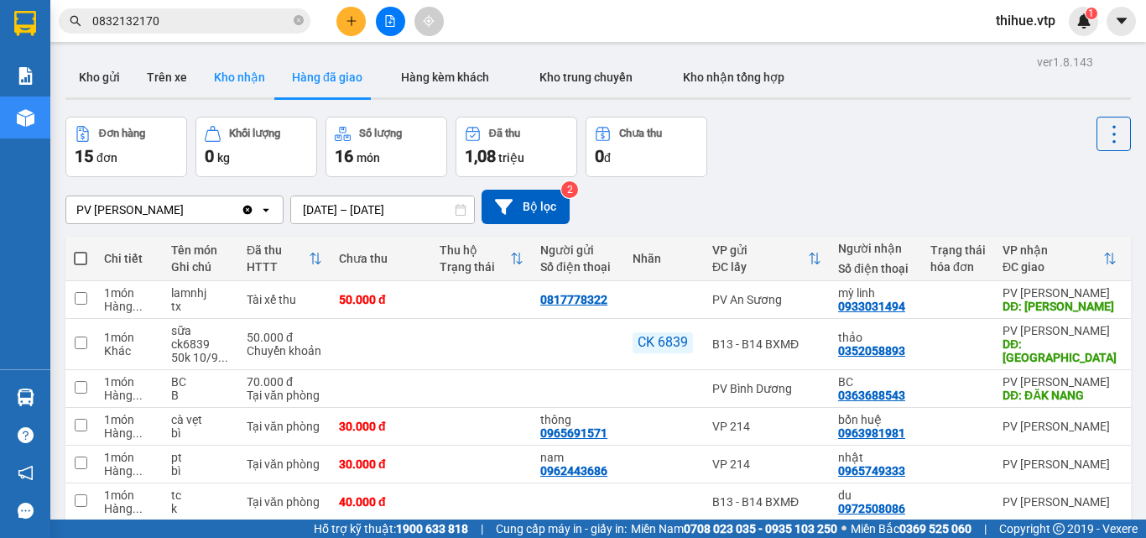
click at [231, 67] on button "Kho nhận" at bounding box center [239, 77] width 78 height 40
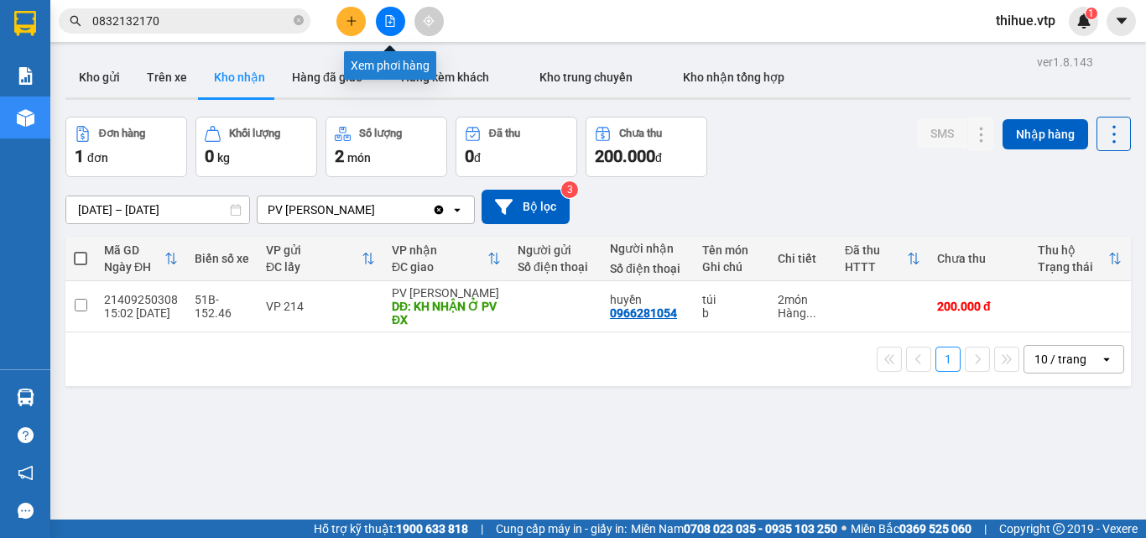
click at [395, 28] on button at bounding box center [390, 21] width 29 height 29
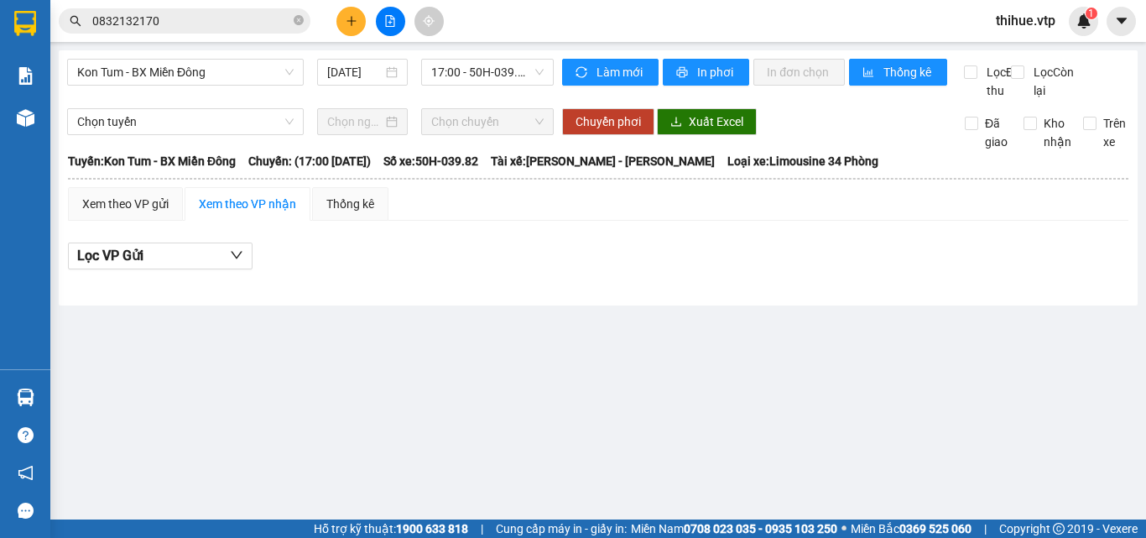
click at [200, 15] on input "0832132170" at bounding box center [191, 21] width 198 height 18
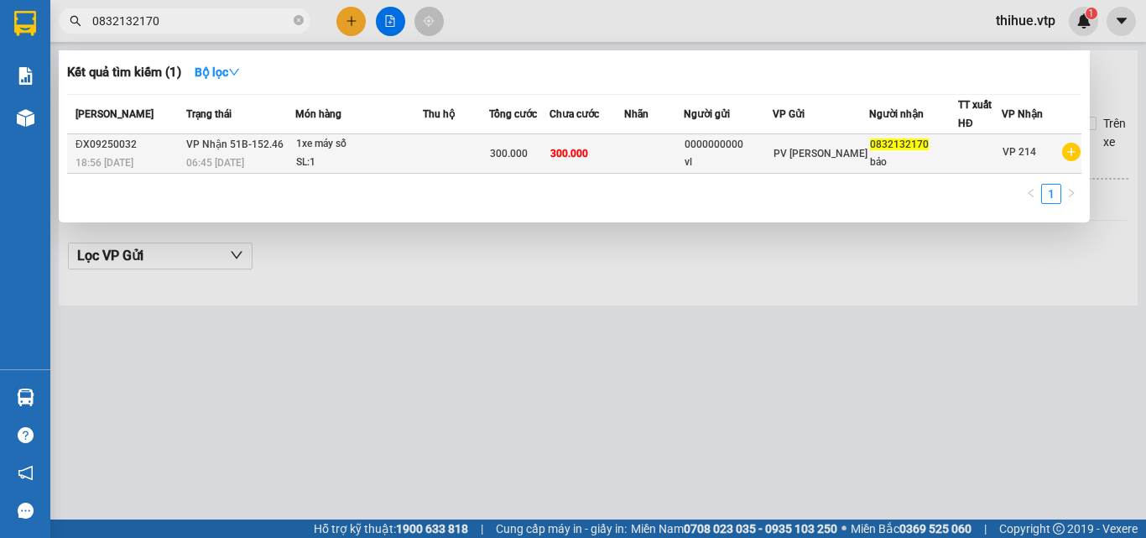
click at [191, 143] on span "VP Nhận 51B-152.46" at bounding box center [234, 144] width 97 height 12
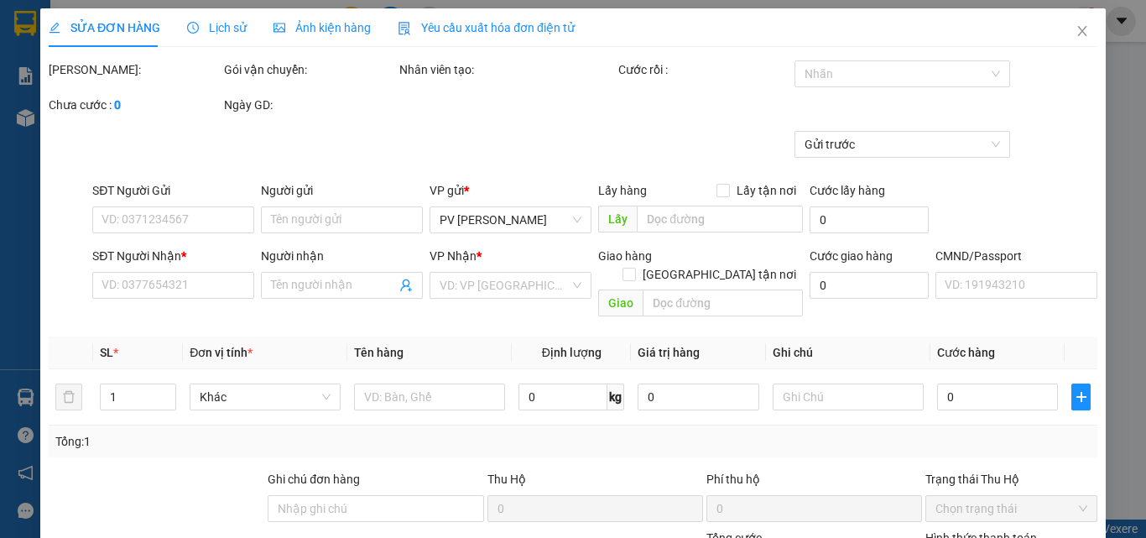
type input "0000000000"
type input "vl"
type input "0832132170"
type input "bảo"
type input "300.000"
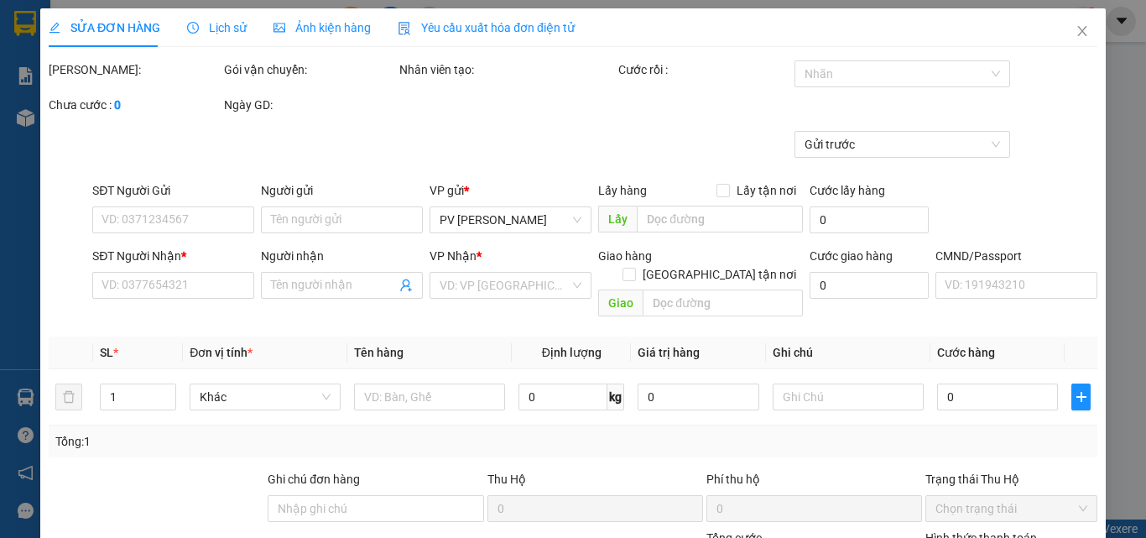
type input "300.000"
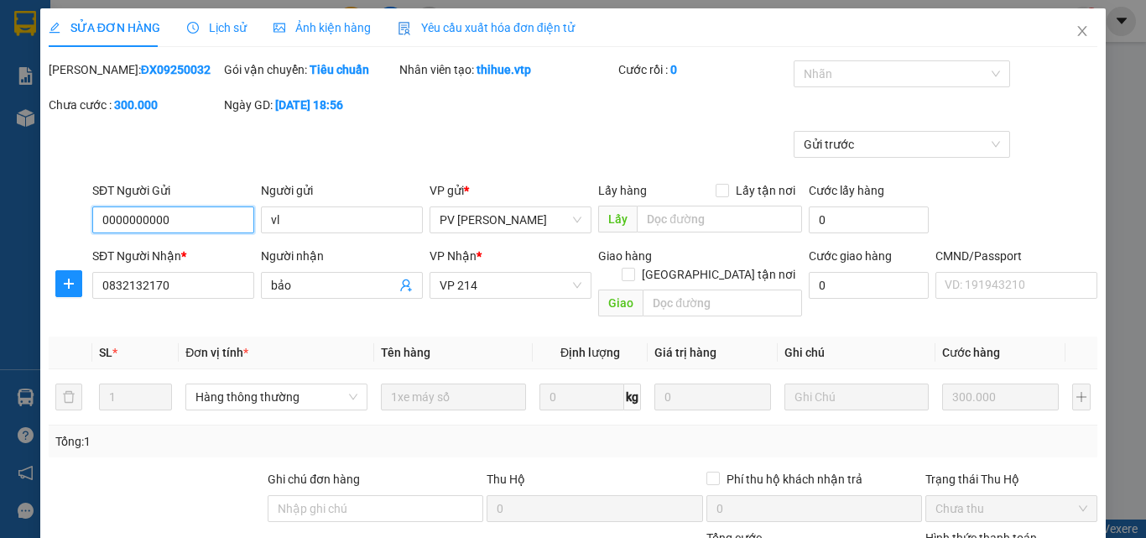
type input "15.000"
click at [1075, 27] on icon "close" at bounding box center [1081, 30] width 13 height 13
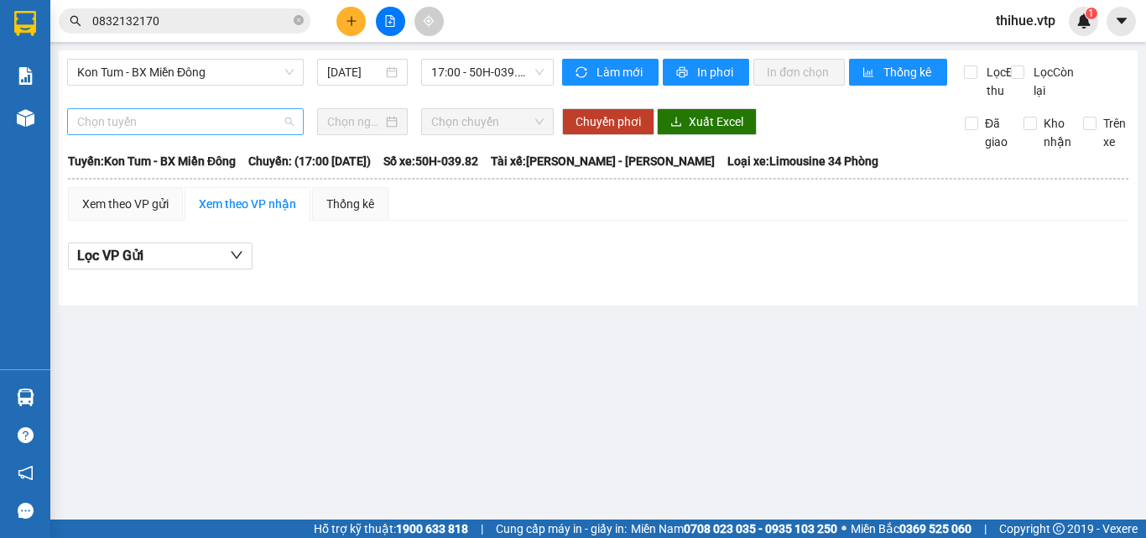
click at [232, 134] on span "Chọn tuyến" at bounding box center [185, 121] width 216 height 25
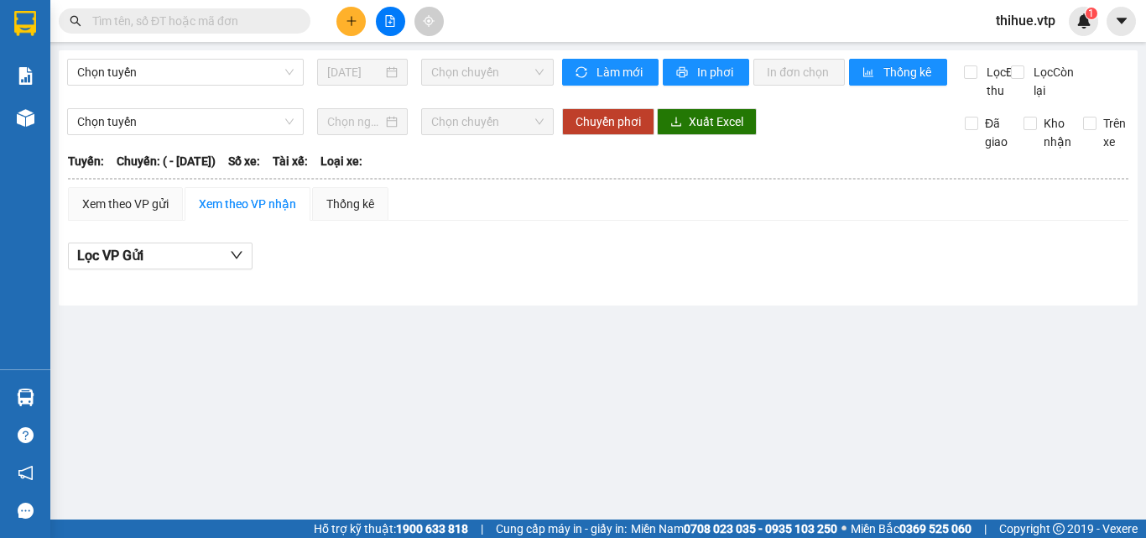
click at [212, 21] on input "text" at bounding box center [191, 21] width 198 height 18
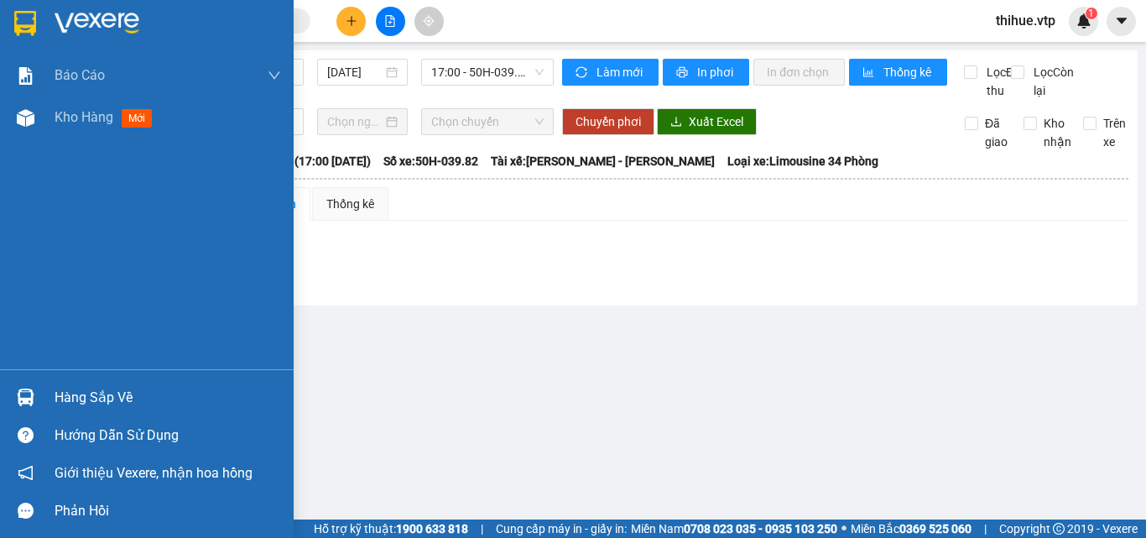
click at [11, 24] on div at bounding box center [25, 22] width 29 height 29
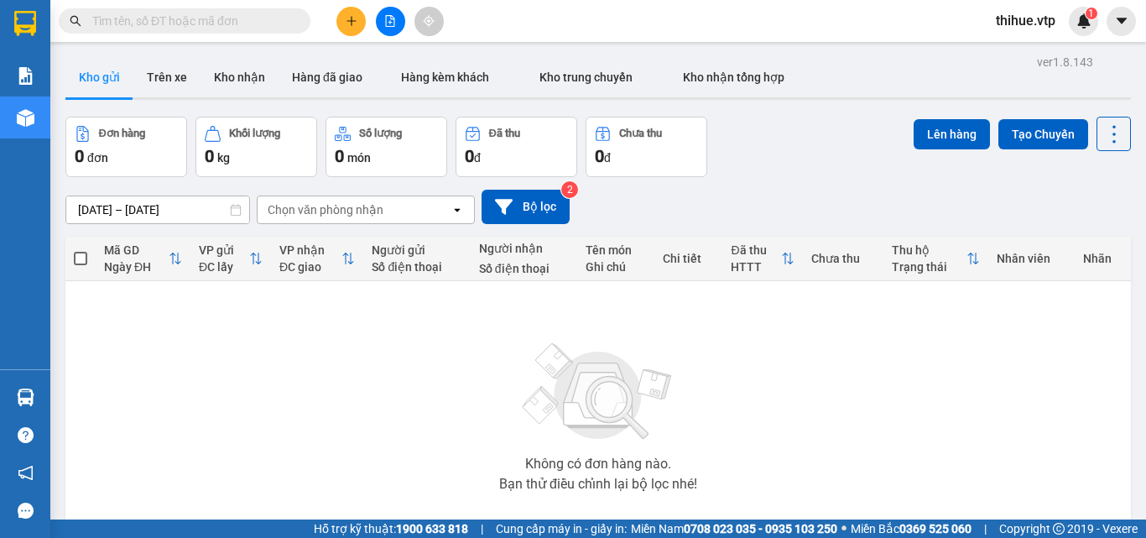
click at [268, 13] on input "text" at bounding box center [191, 21] width 198 height 18
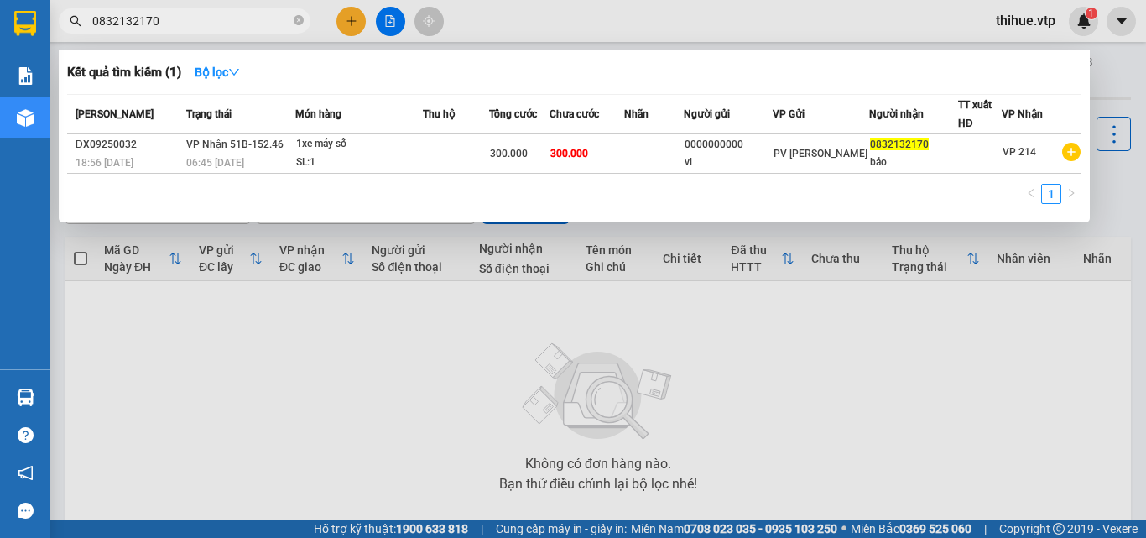
type input "0832132170"
click at [445, 126] on th "Thu hộ" at bounding box center [456, 114] width 66 height 39
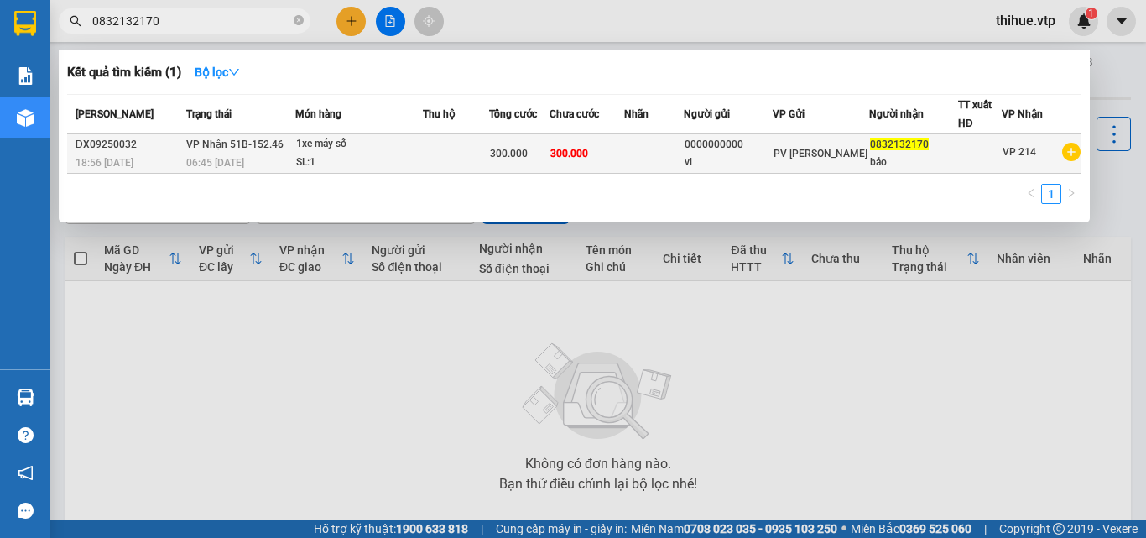
click at [442, 152] on td at bounding box center [456, 153] width 66 height 39
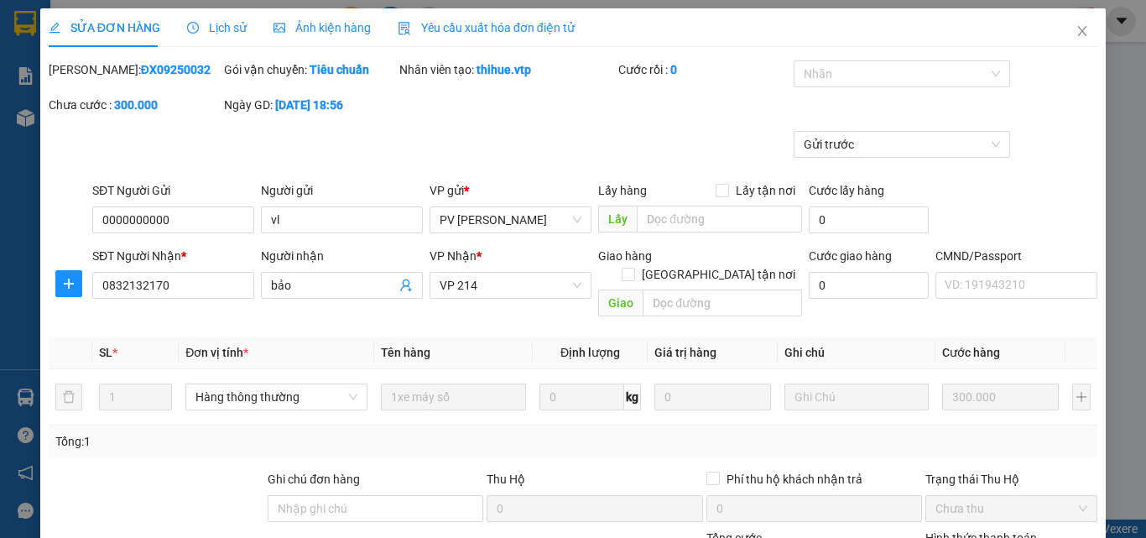
type input "0000000000"
type input "vl"
type input "0832132170"
type input "bảo"
type input "300.000"
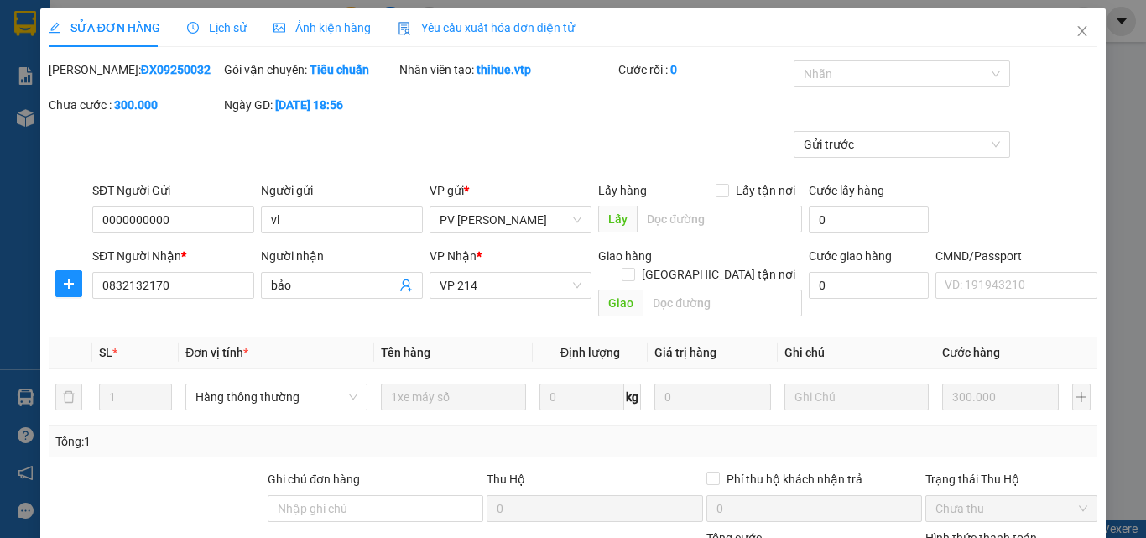
type input "300.000"
type input "15.000"
click at [1069, 28] on span "Close" at bounding box center [1081, 31] width 47 height 47
